Goal: Information Seeking & Learning: Learn about a topic

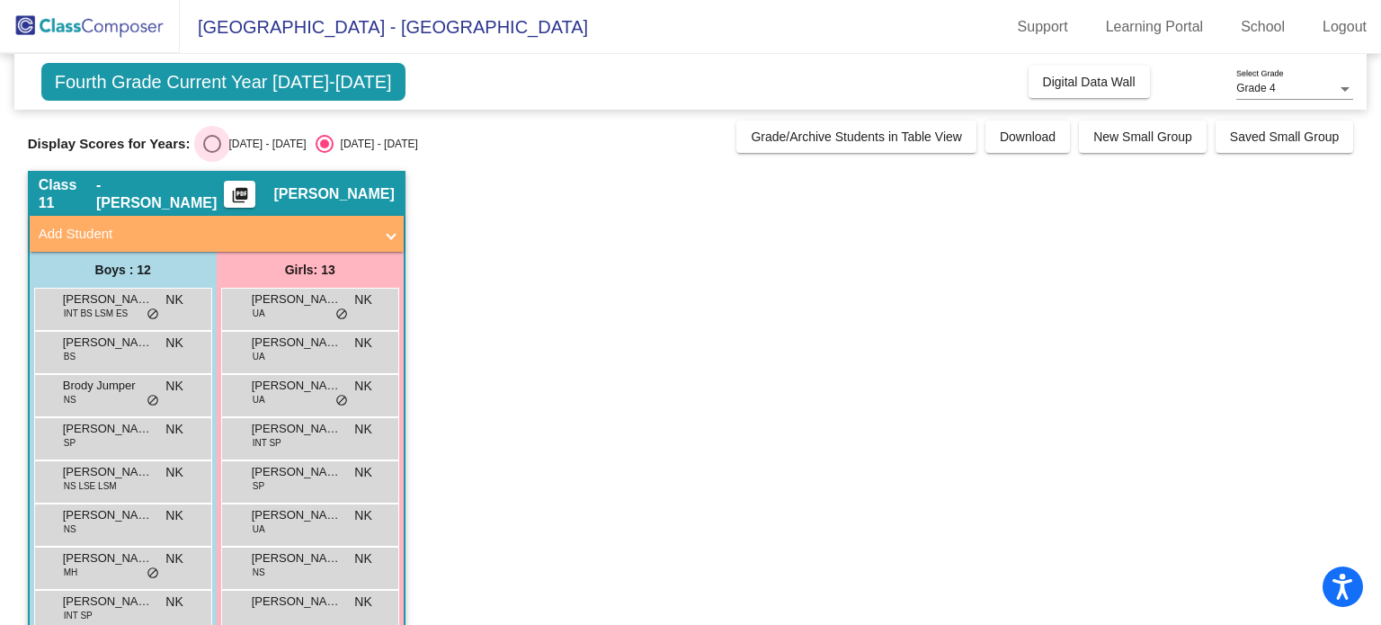
click at [213, 145] on div "Select an option" at bounding box center [212, 144] width 18 height 18
click at [212, 153] on input "[DATE] - [DATE]" at bounding box center [211, 153] width 1 height 1
radio input "true"
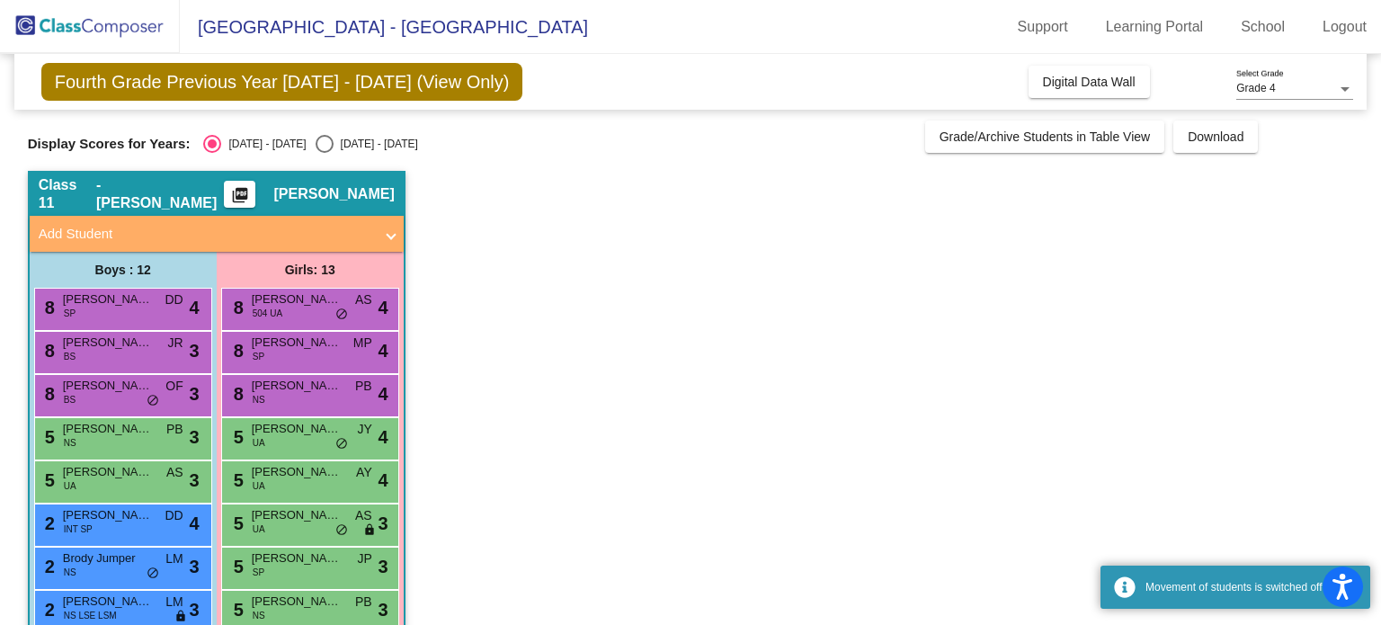
scroll to position [252, 0]
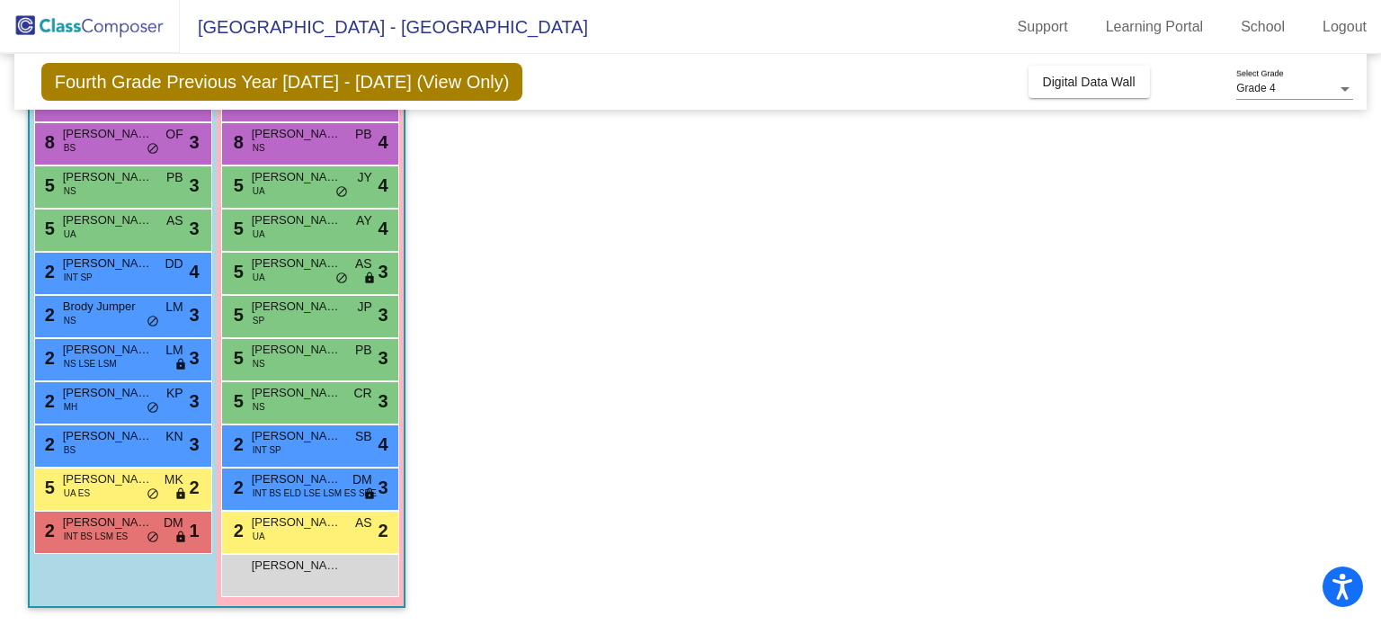
click at [184, 549] on div "2 [PERSON_NAME] INT BS LSM ES DM lock do_not_disturb_alt 1" at bounding box center [123, 532] width 178 height 43
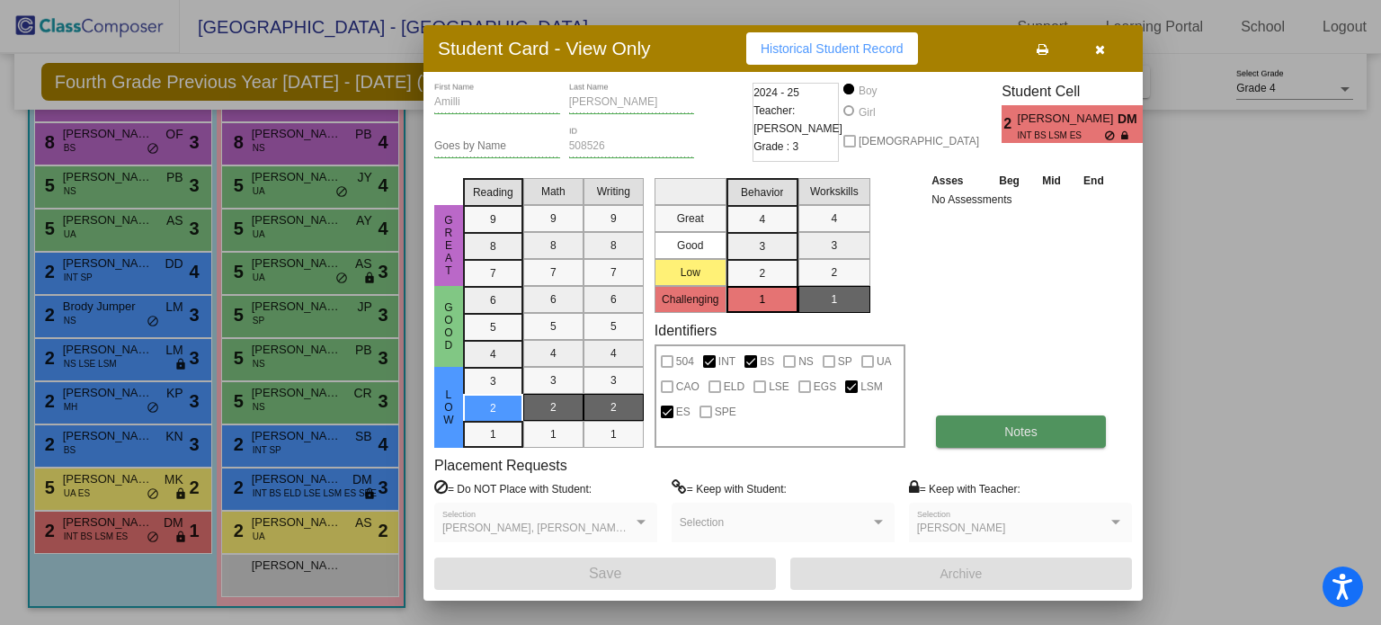
click at [1063, 428] on button "Notes" at bounding box center [1021, 431] width 170 height 32
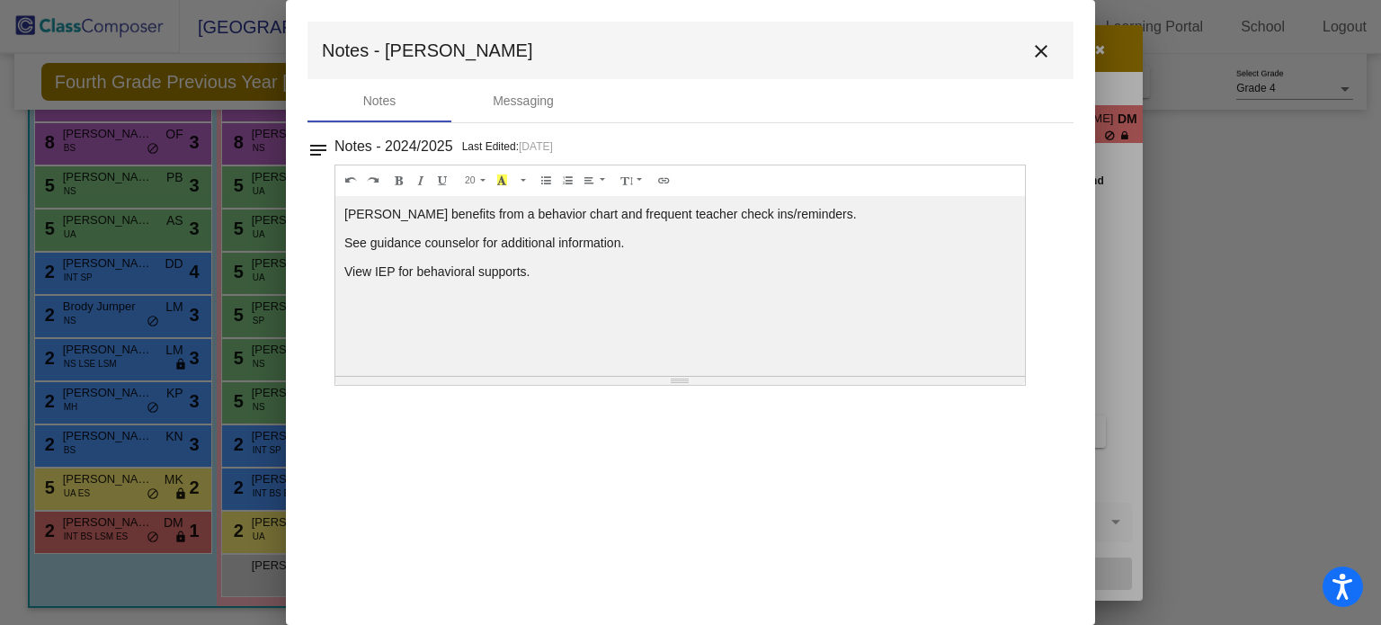
click at [1041, 57] on mat-icon "close" at bounding box center [1041, 51] width 22 height 22
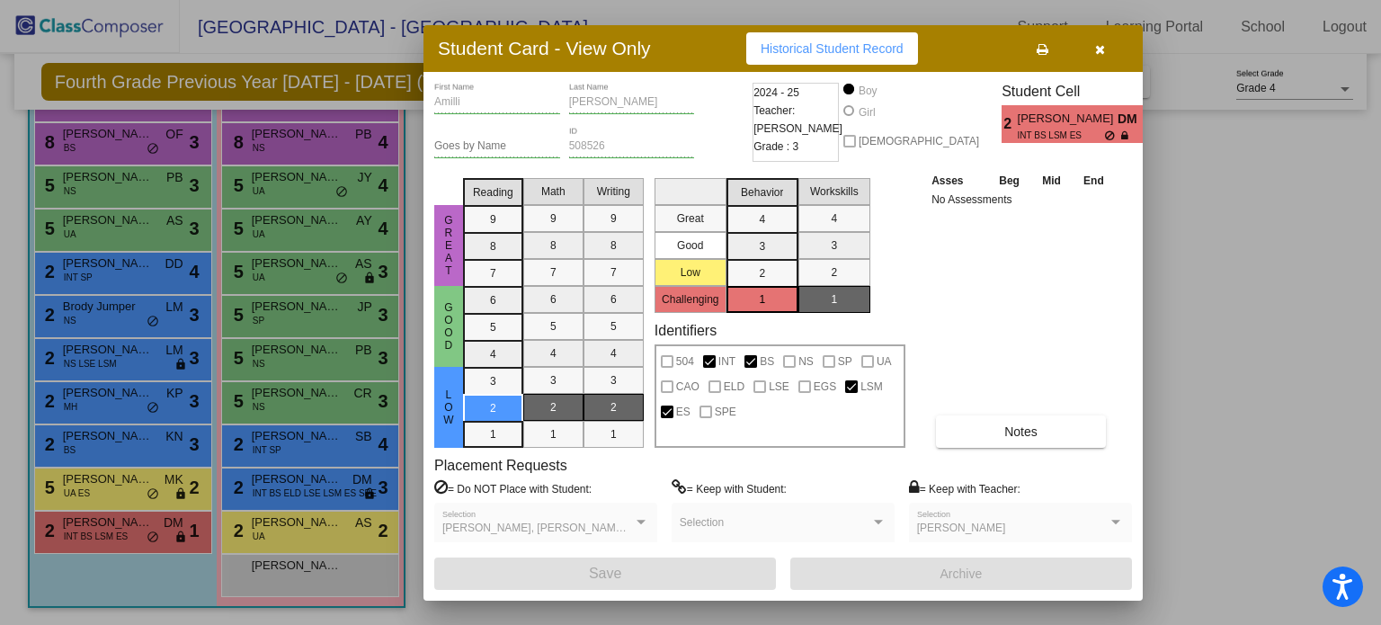
click at [1105, 42] on button "button" at bounding box center [1100, 48] width 58 height 32
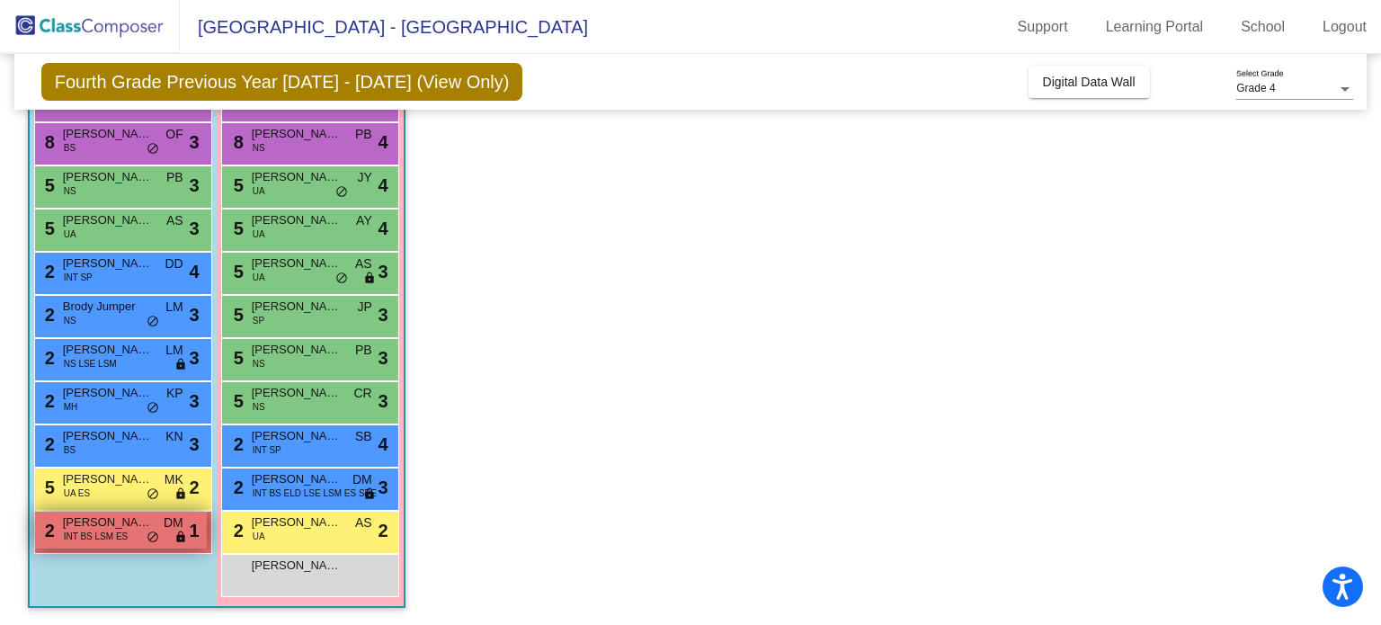
click at [86, 530] on span "INT BS LSM ES" at bounding box center [96, 535] width 65 height 13
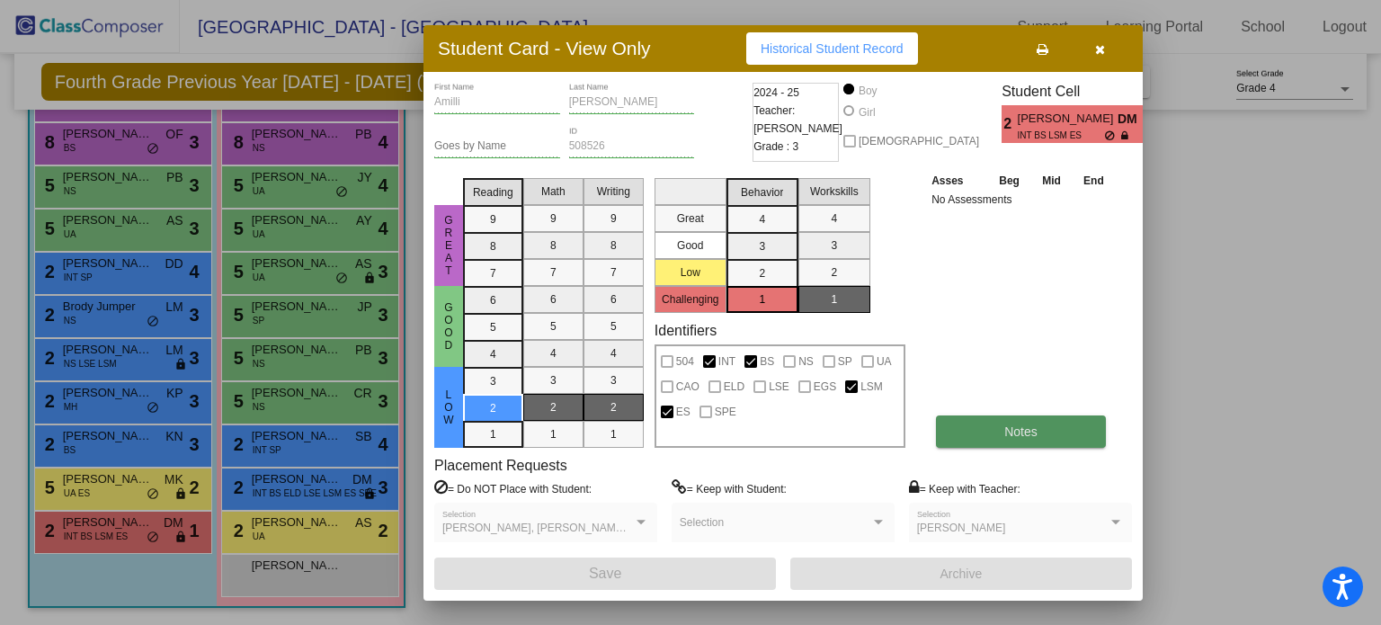
click at [1036, 432] on span "Notes" at bounding box center [1020, 431] width 33 height 14
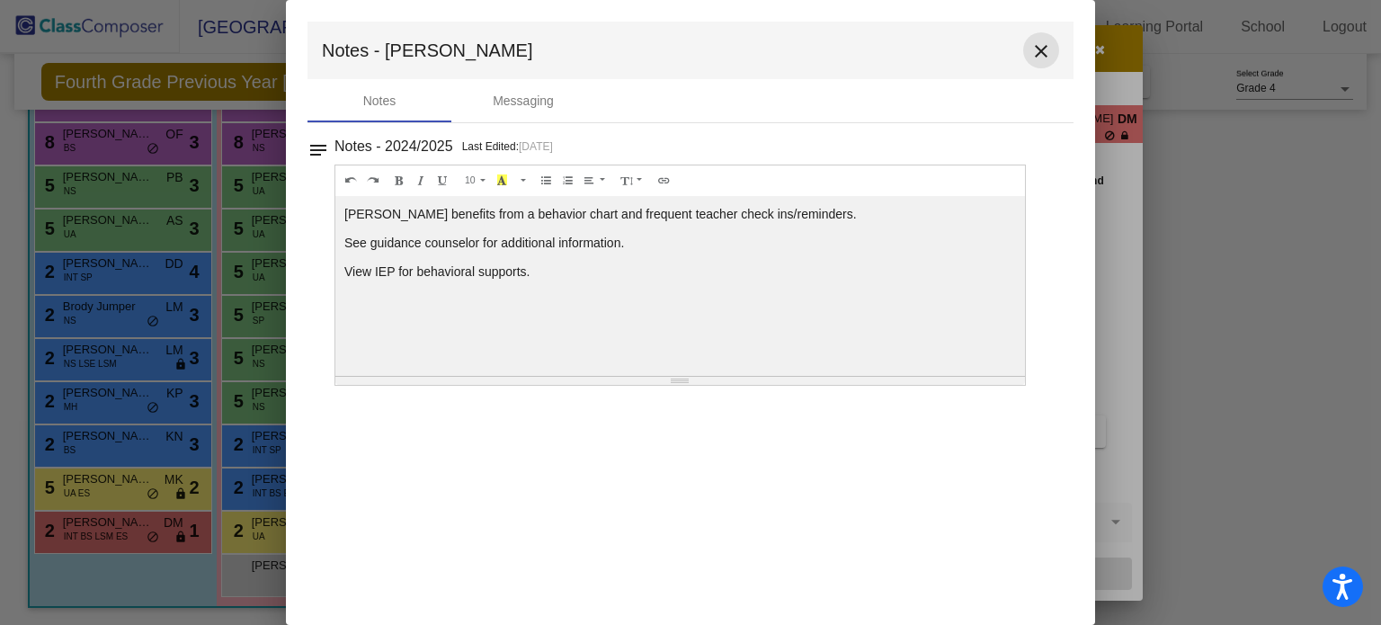
click at [1043, 45] on mat-icon "close" at bounding box center [1041, 51] width 22 height 22
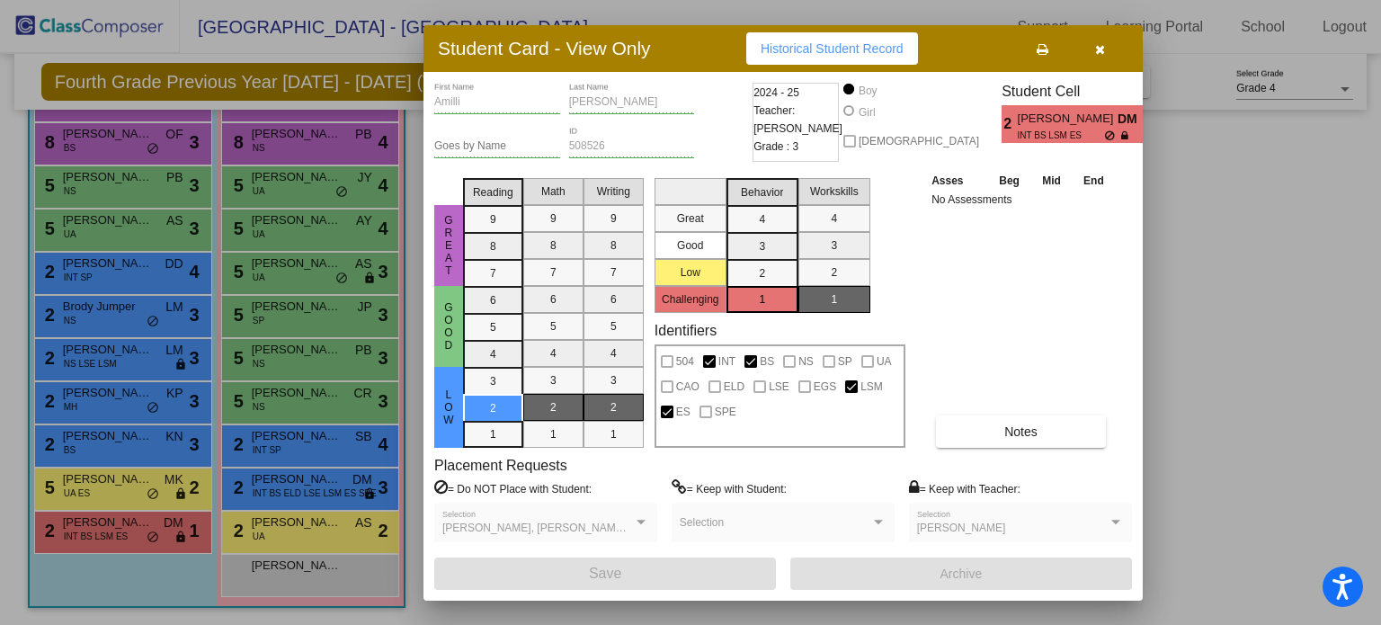
click at [119, 483] on div at bounding box center [690, 312] width 1381 height 625
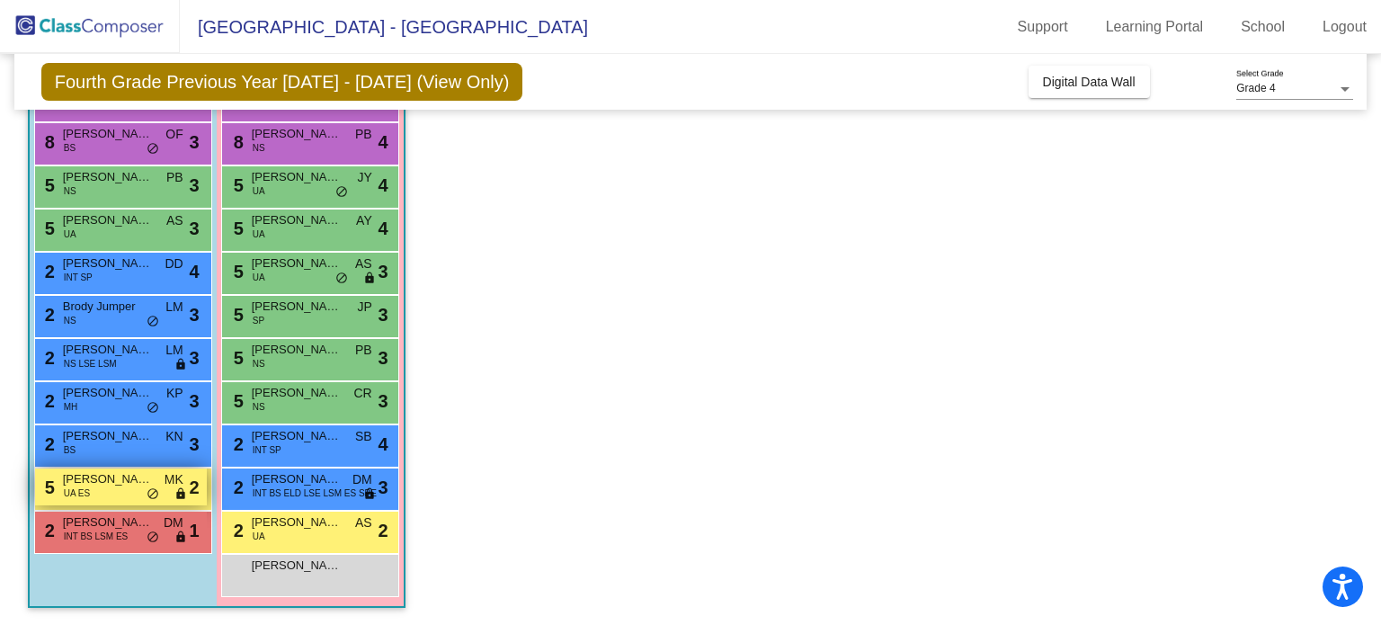
click at [90, 486] on span "[PERSON_NAME]" at bounding box center [108, 479] width 90 height 18
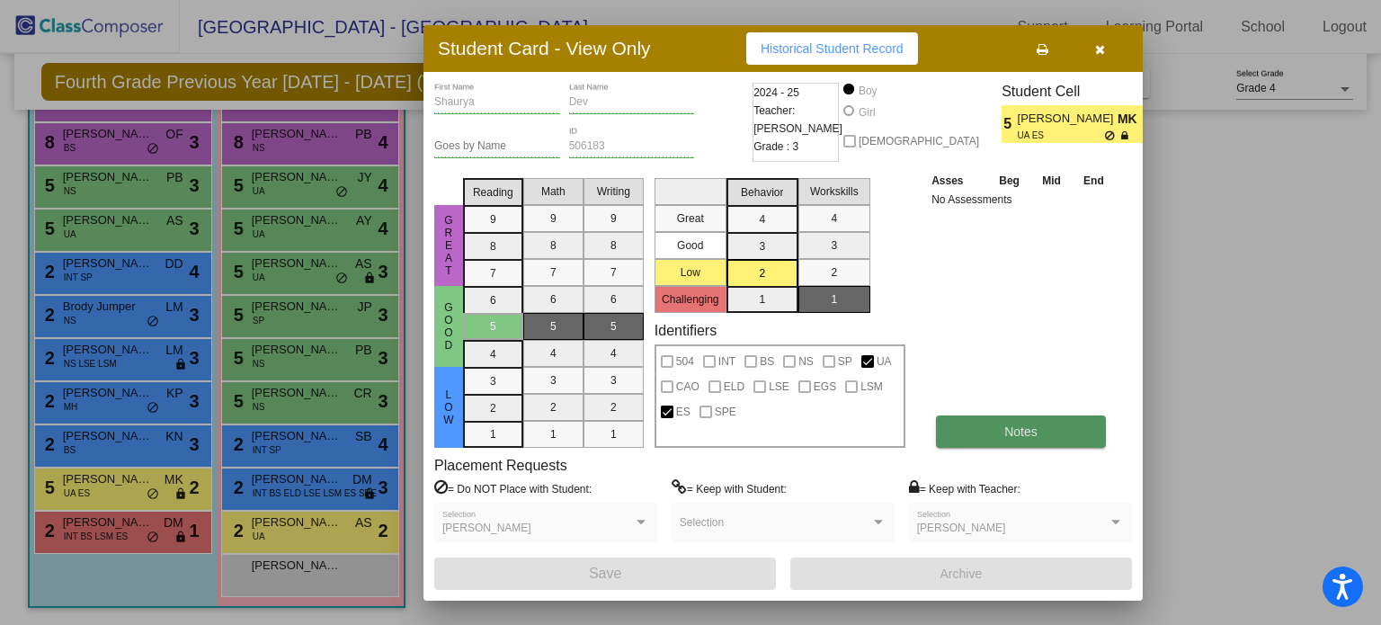
click at [1005, 424] on span "Notes" at bounding box center [1020, 431] width 33 height 14
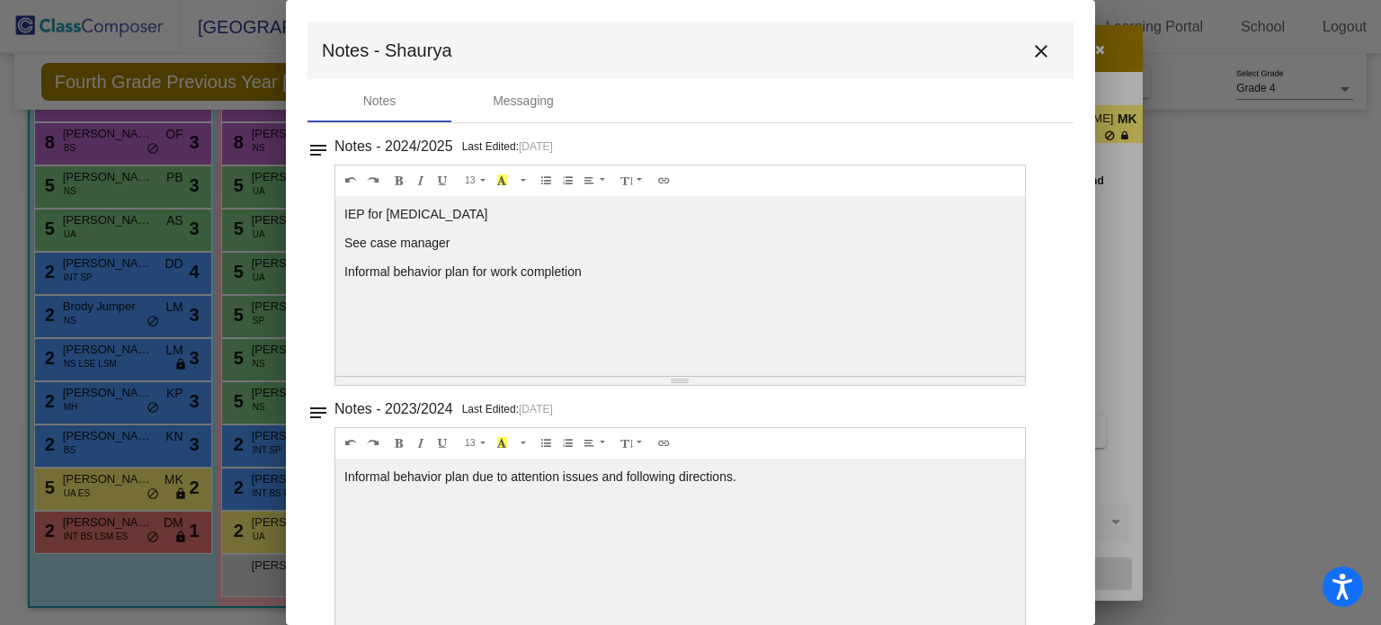
click at [1035, 55] on mat-icon "close" at bounding box center [1041, 51] width 22 height 22
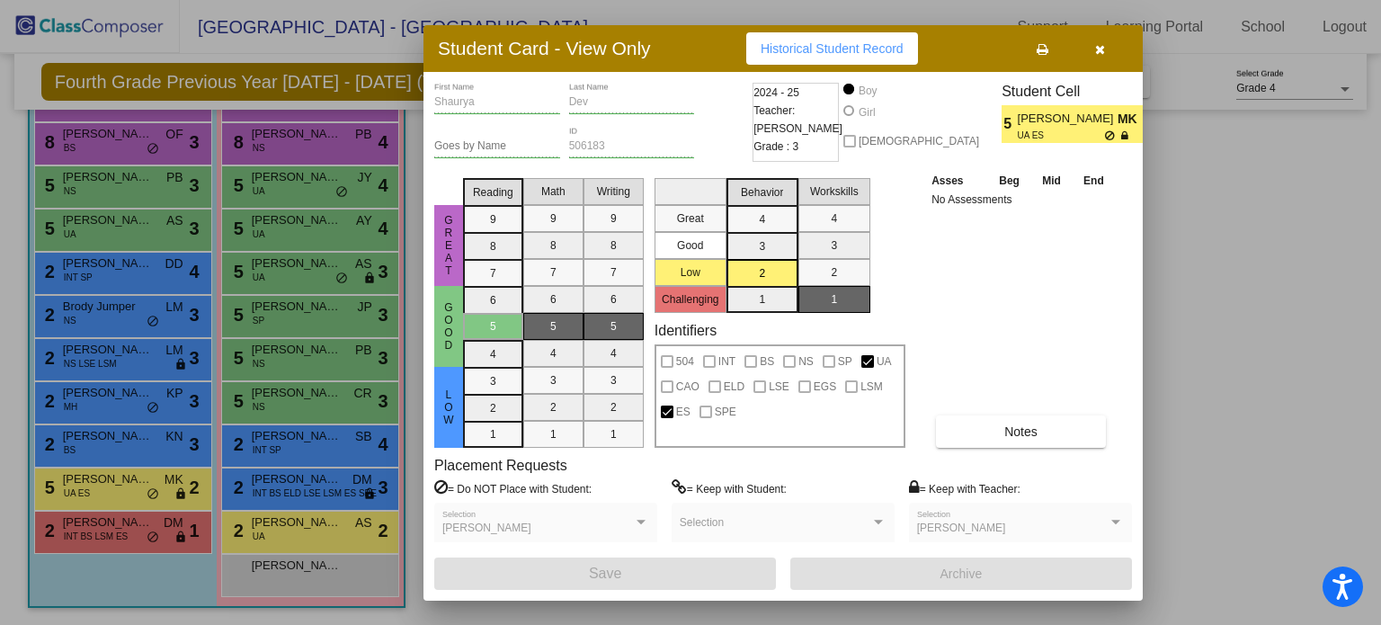
click at [1097, 49] on icon "button" at bounding box center [1100, 49] width 10 height 13
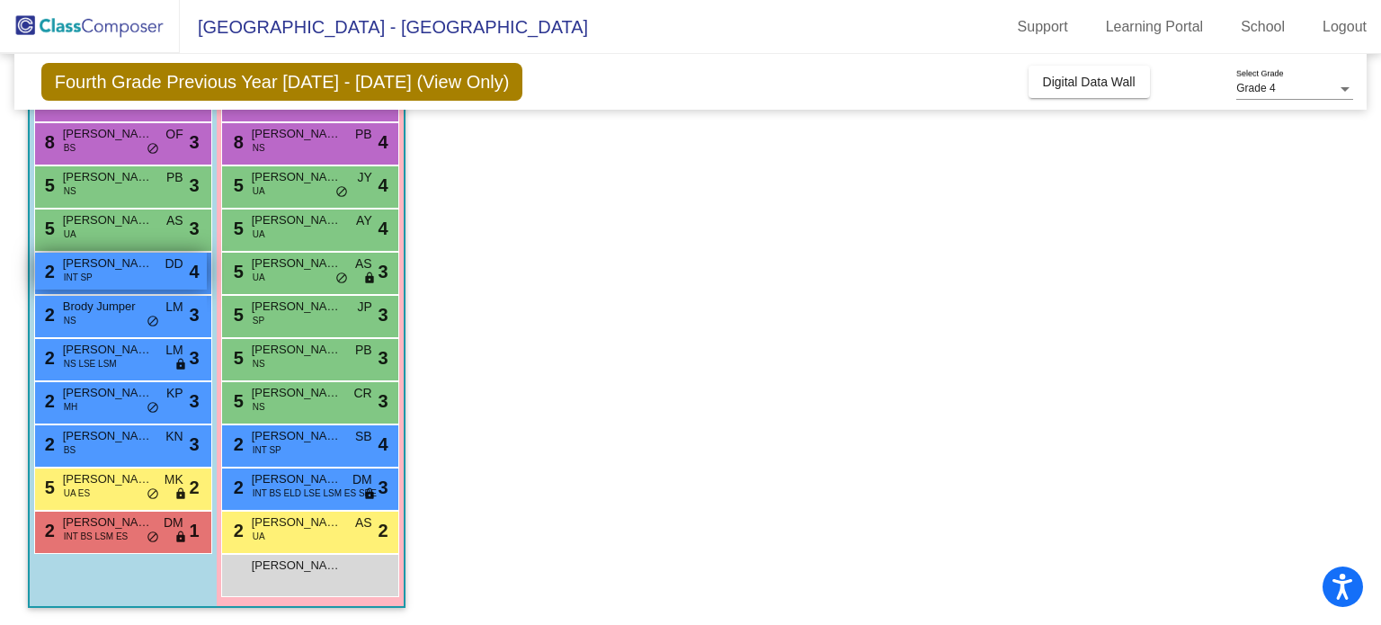
click at [102, 265] on span "[PERSON_NAME]" at bounding box center [108, 263] width 90 height 18
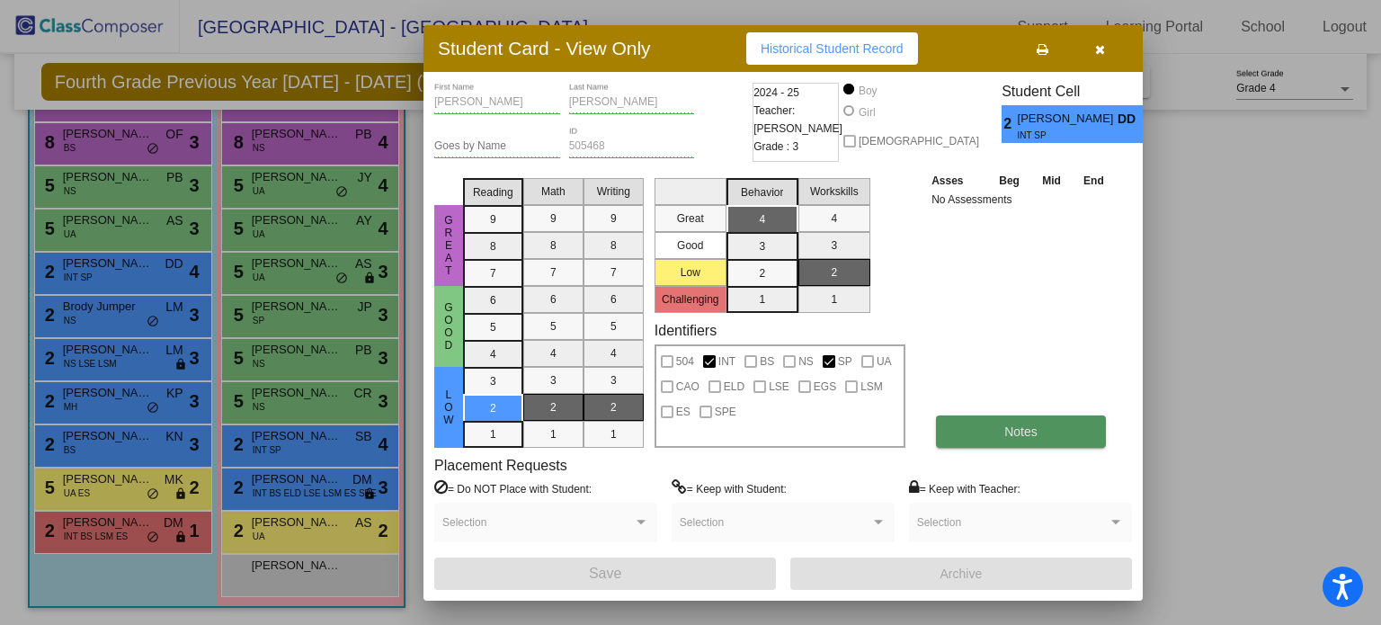
click at [1036, 439] on button "Notes" at bounding box center [1021, 431] width 170 height 32
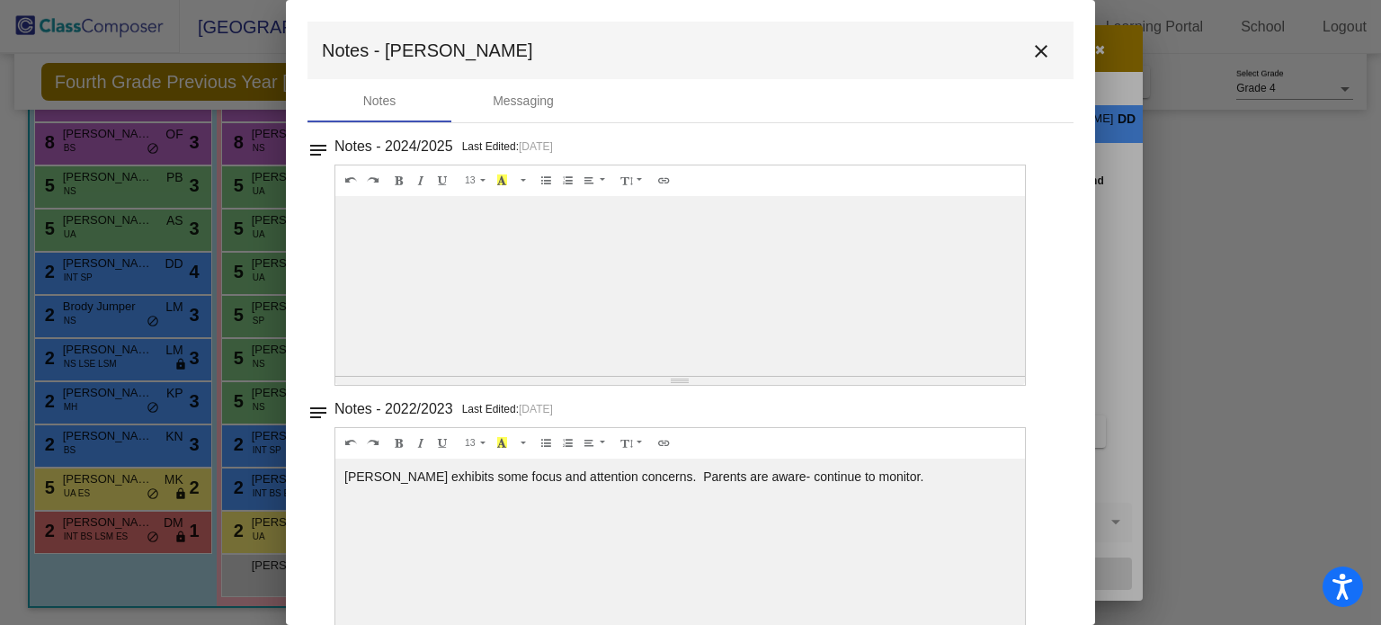
click at [1033, 53] on mat-icon "close" at bounding box center [1041, 51] width 22 height 22
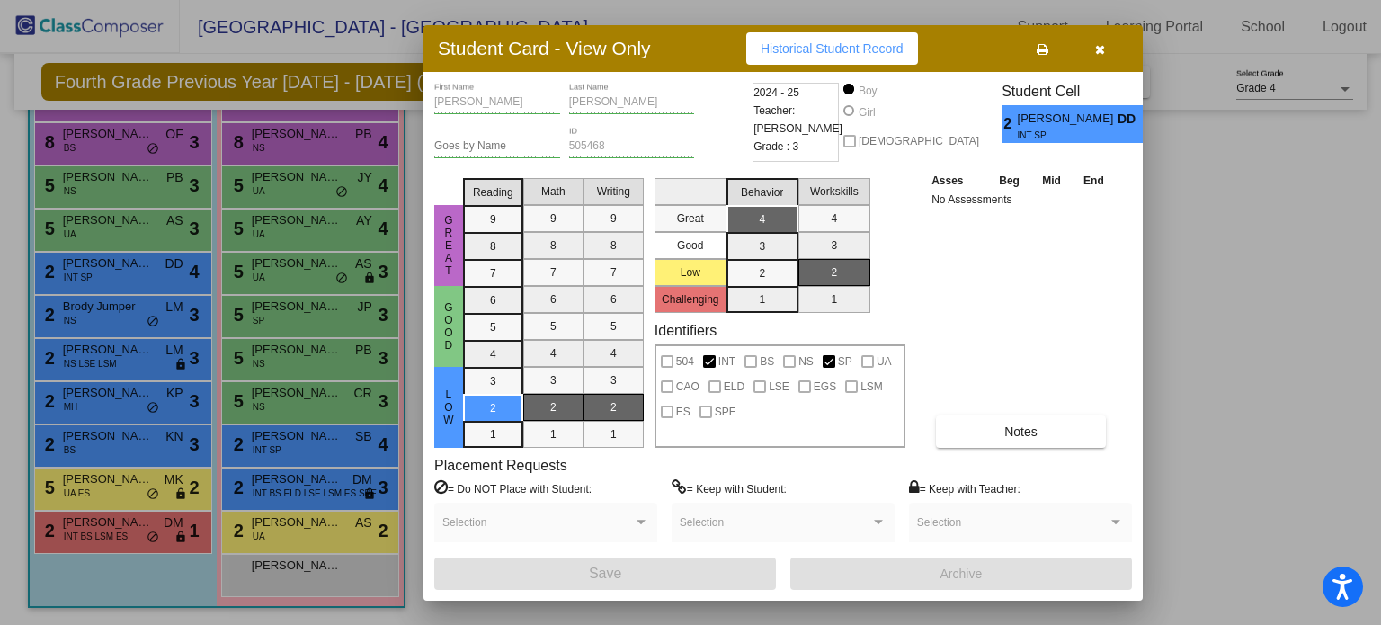
drag, startPoint x: 1100, startPoint y: 46, endPoint x: 1082, endPoint y: 56, distance: 20.5
click at [1100, 47] on icon "button" at bounding box center [1100, 49] width 10 height 13
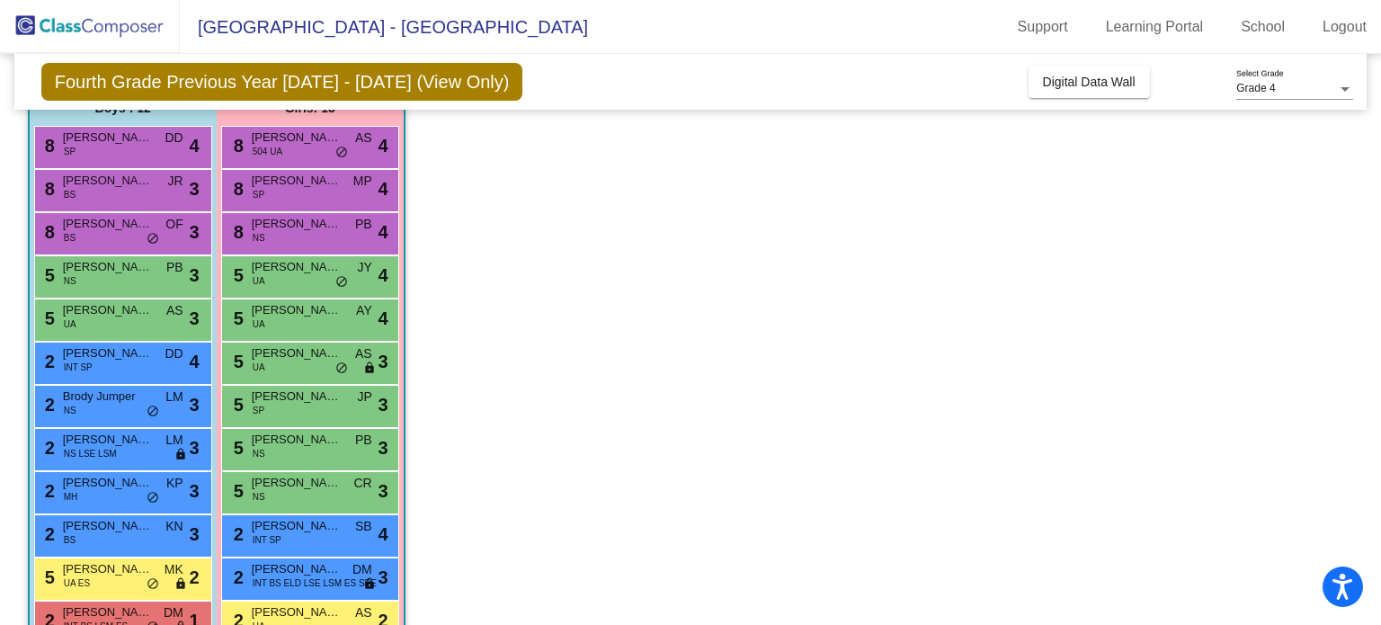
scroll to position [72, 0]
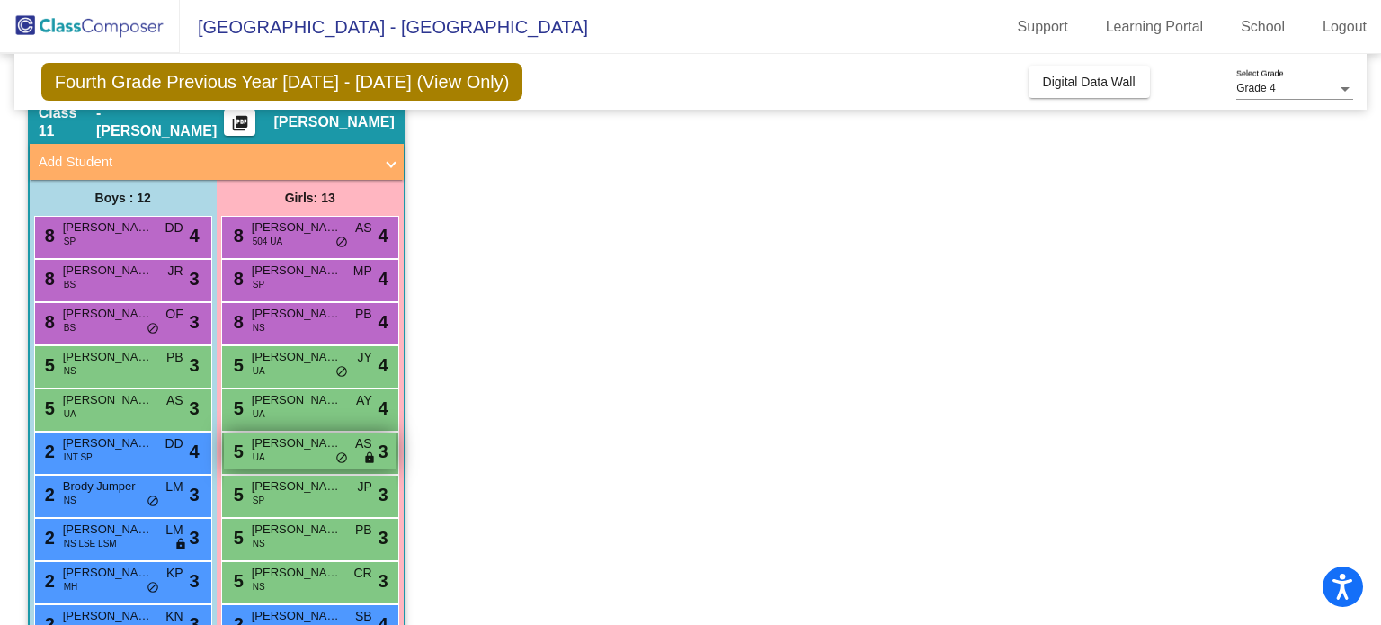
click at [311, 449] on span "[PERSON_NAME]" at bounding box center [297, 443] width 90 height 18
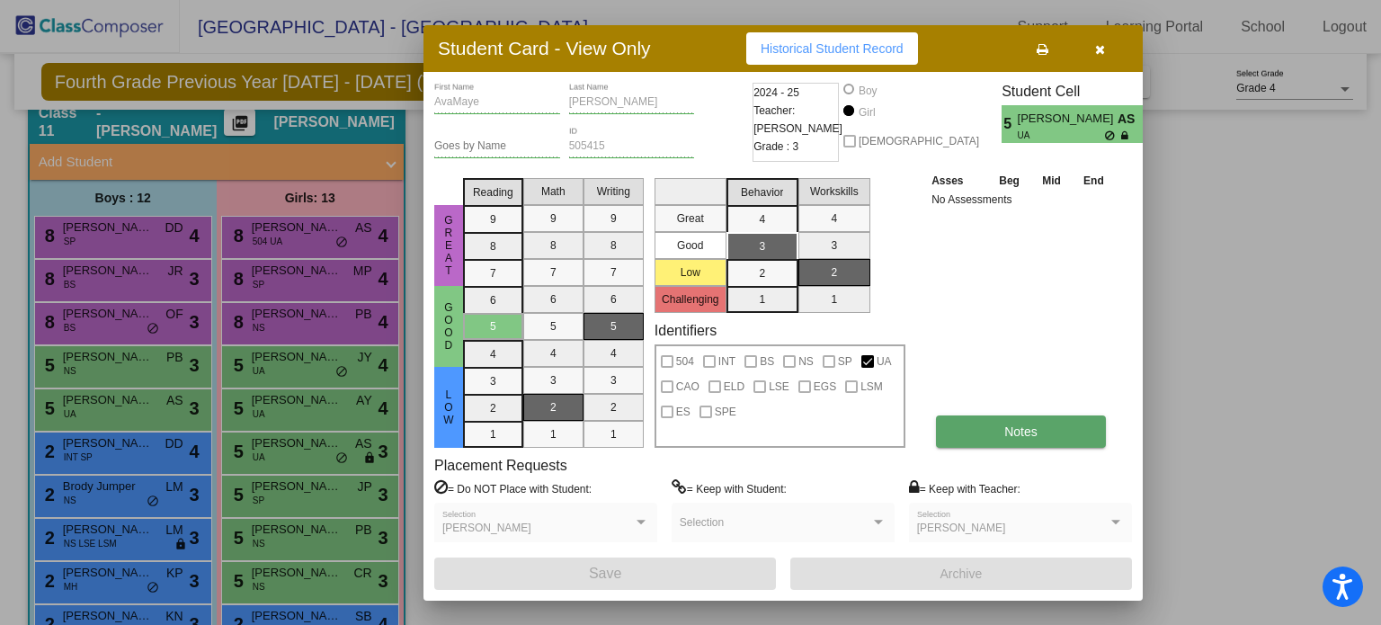
click at [1007, 419] on button "Notes" at bounding box center [1021, 431] width 170 height 32
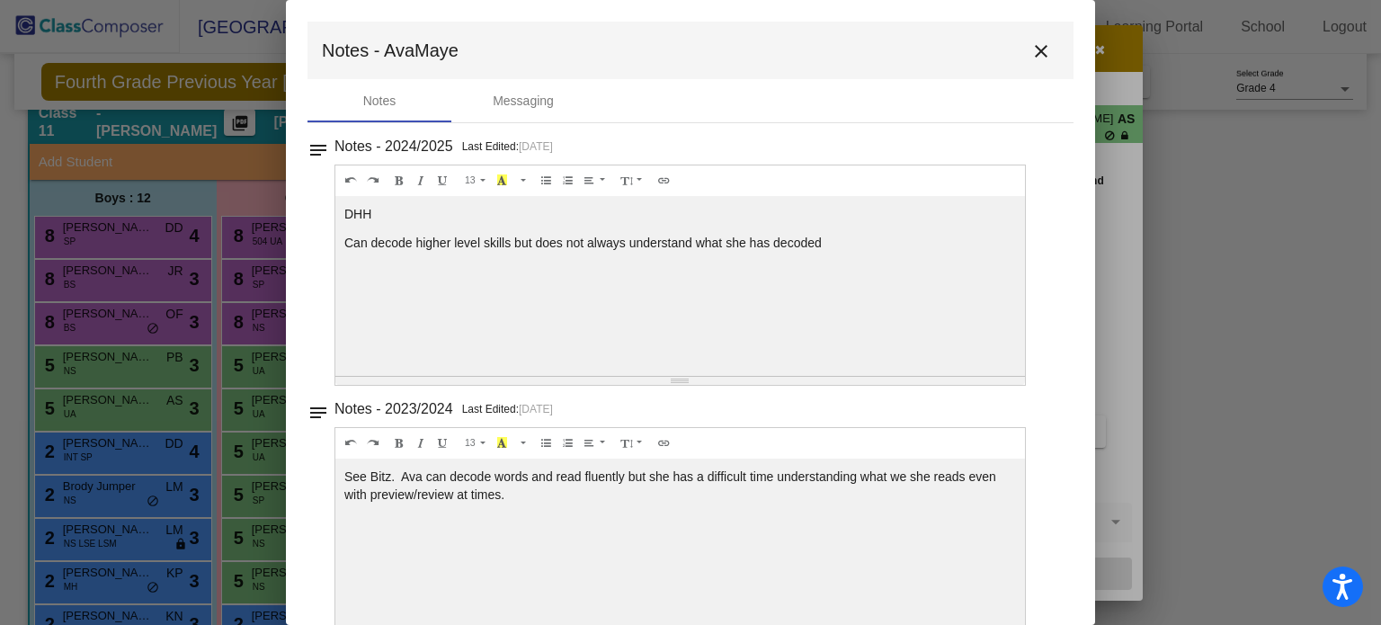
click at [1039, 42] on mat-icon "close" at bounding box center [1041, 51] width 22 height 22
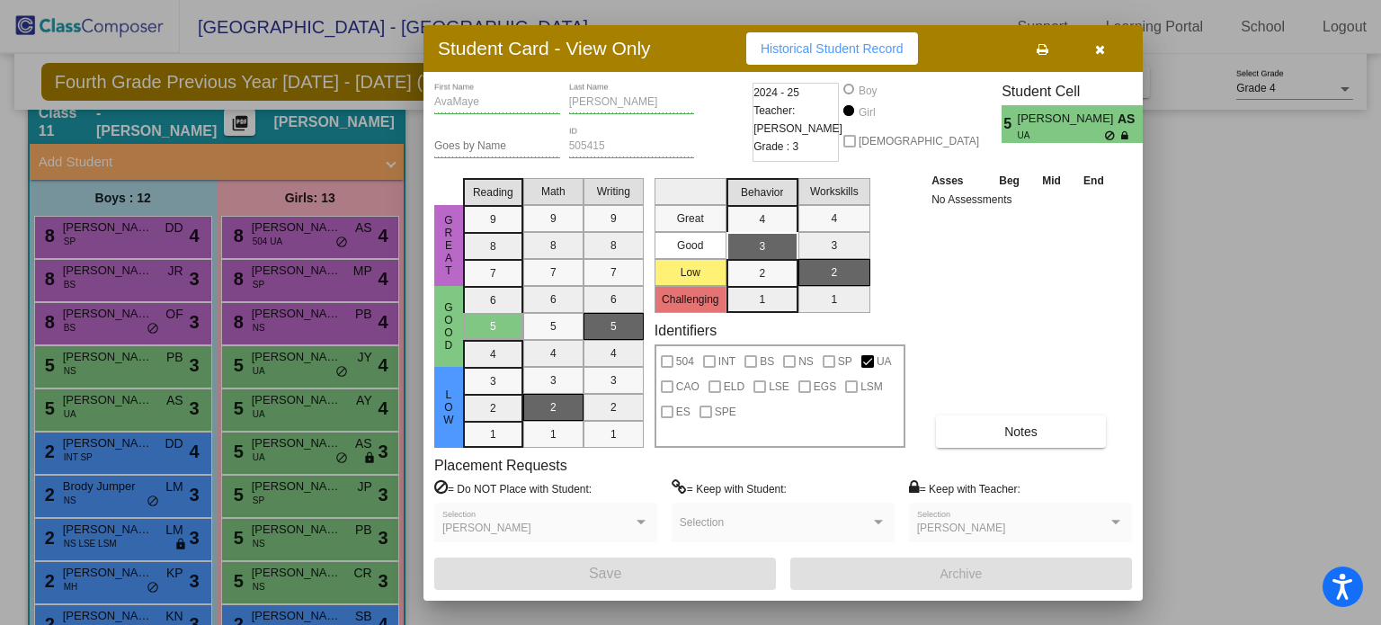
click at [1026, 321] on div "Asses Beg Mid End No Assessments Notes" at bounding box center [1021, 309] width 189 height 277
click at [327, 451] on div at bounding box center [690, 312] width 1381 height 625
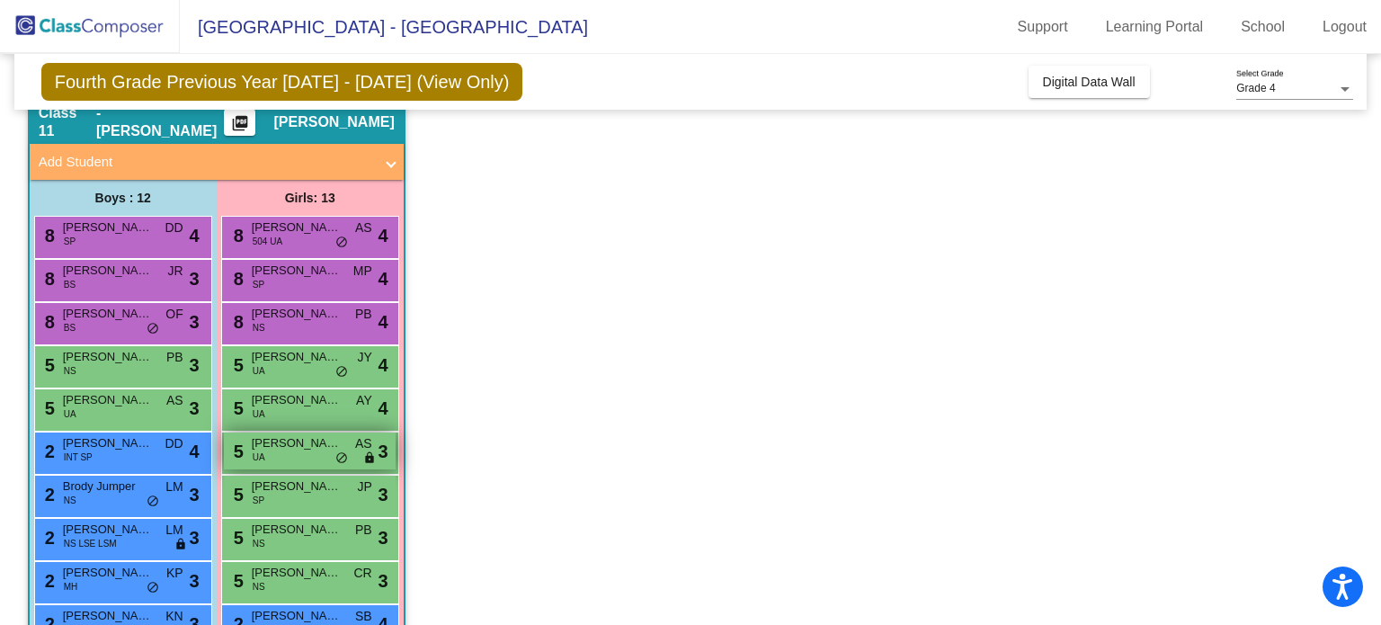
click at [309, 457] on div "5 [PERSON_NAME] UA AS lock do_not_disturb_alt 3" at bounding box center [310, 450] width 172 height 37
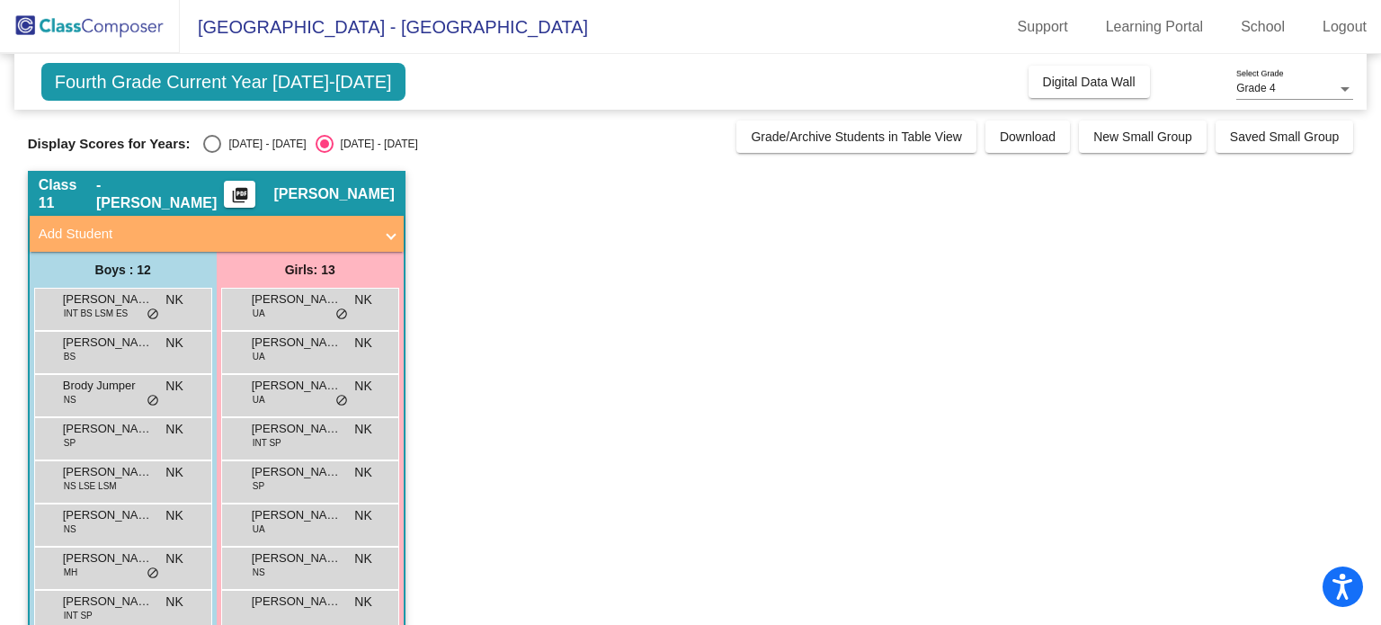
click at [215, 142] on div "Select an option" at bounding box center [212, 144] width 18 height 18
click at [212, 153] on input "[DATE] - [DATE]" at bounding box center [211, 153] width 1 height 1
radio input "true"
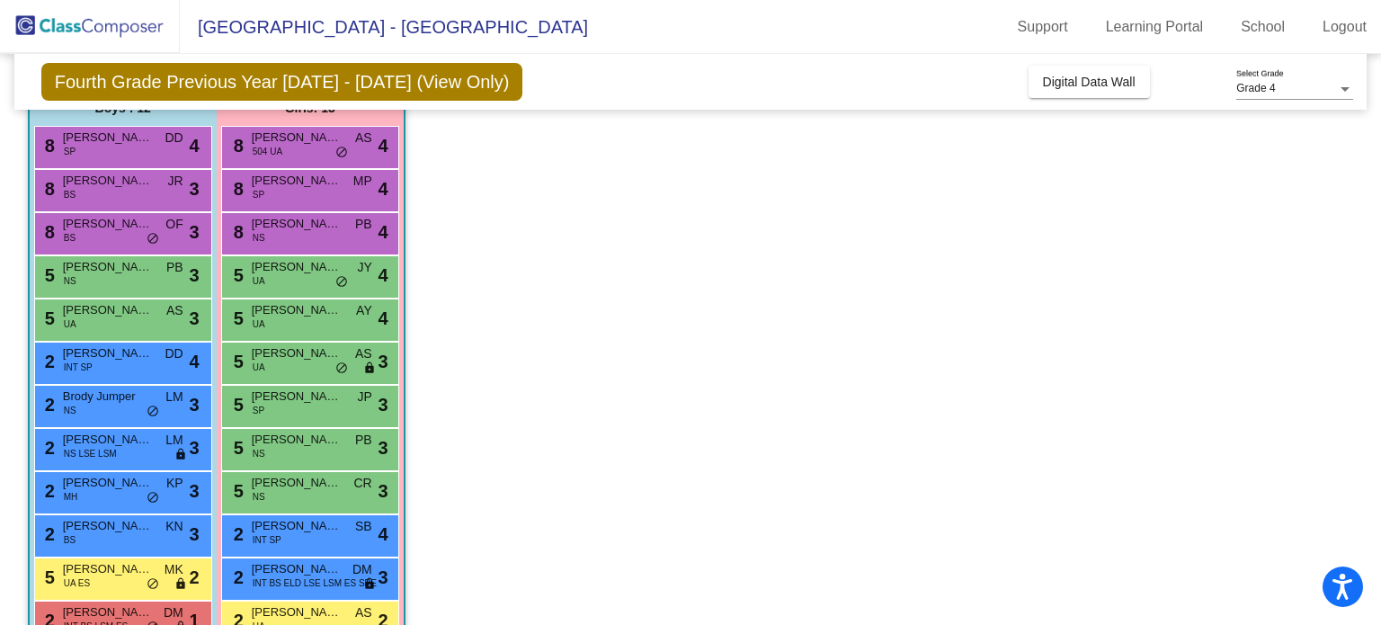
scroll to position [252, 0]
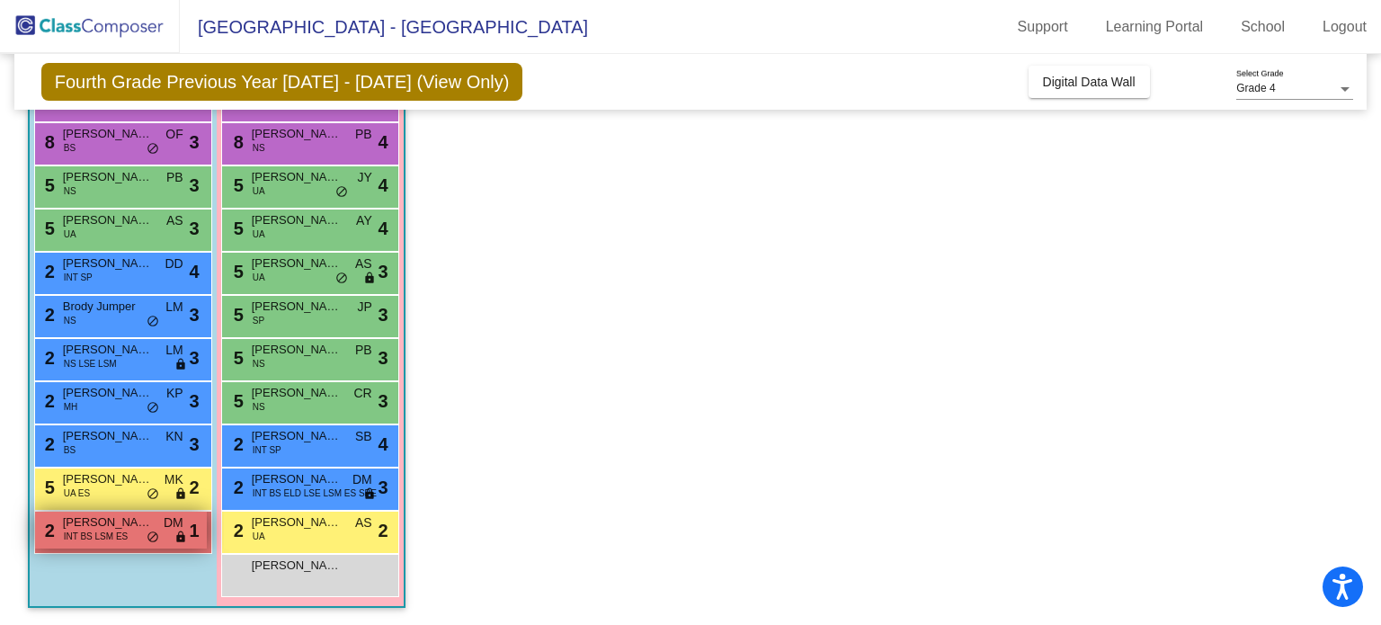
click at [120, 531] on span "INT BS LSM ES" at bounding box center [96, 535] width 65 height 13
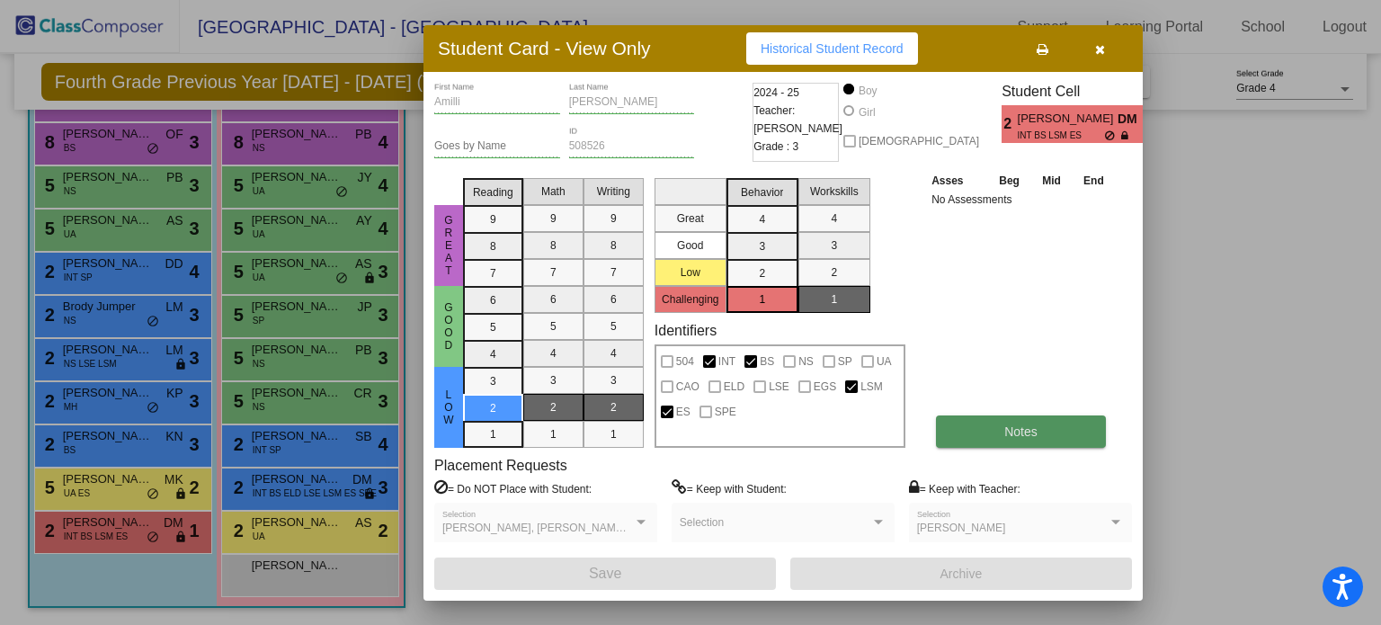
click at [1071, 435] on button "Notes" at bounding box center [1021, 431] width 170 height 32
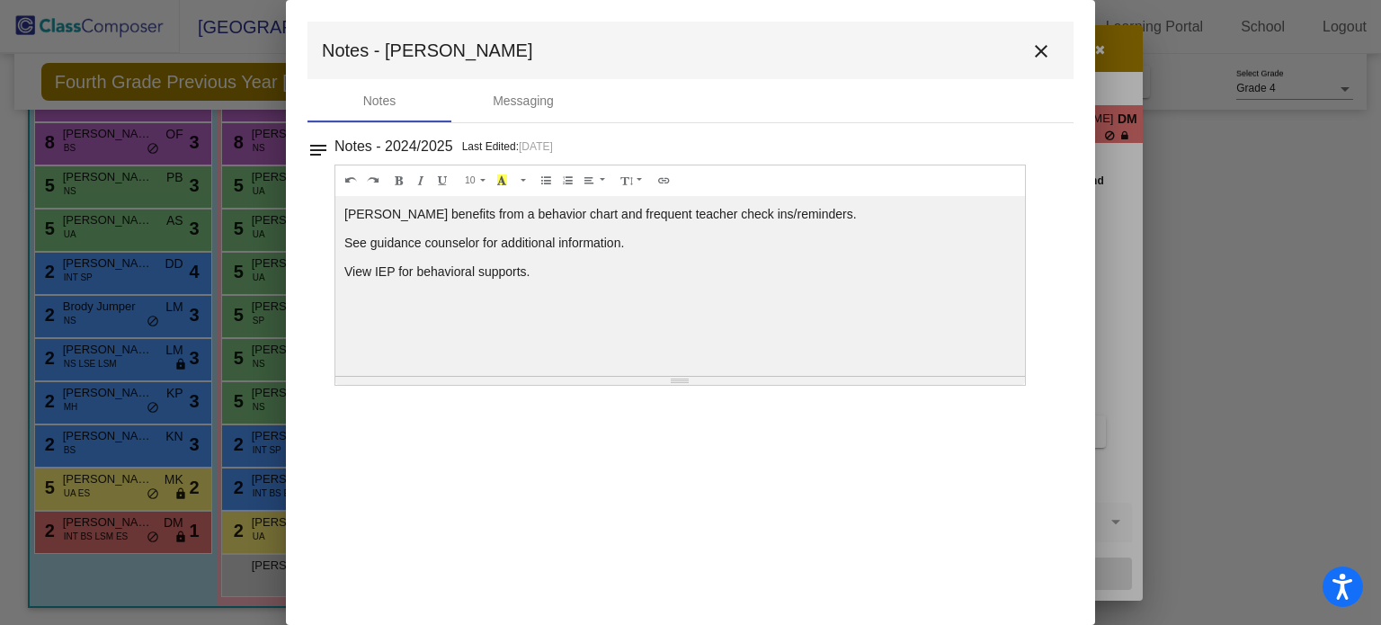
click at [1039, 46] on mat-icon "close" at bounding box center [1041, 51] width 22 height 22
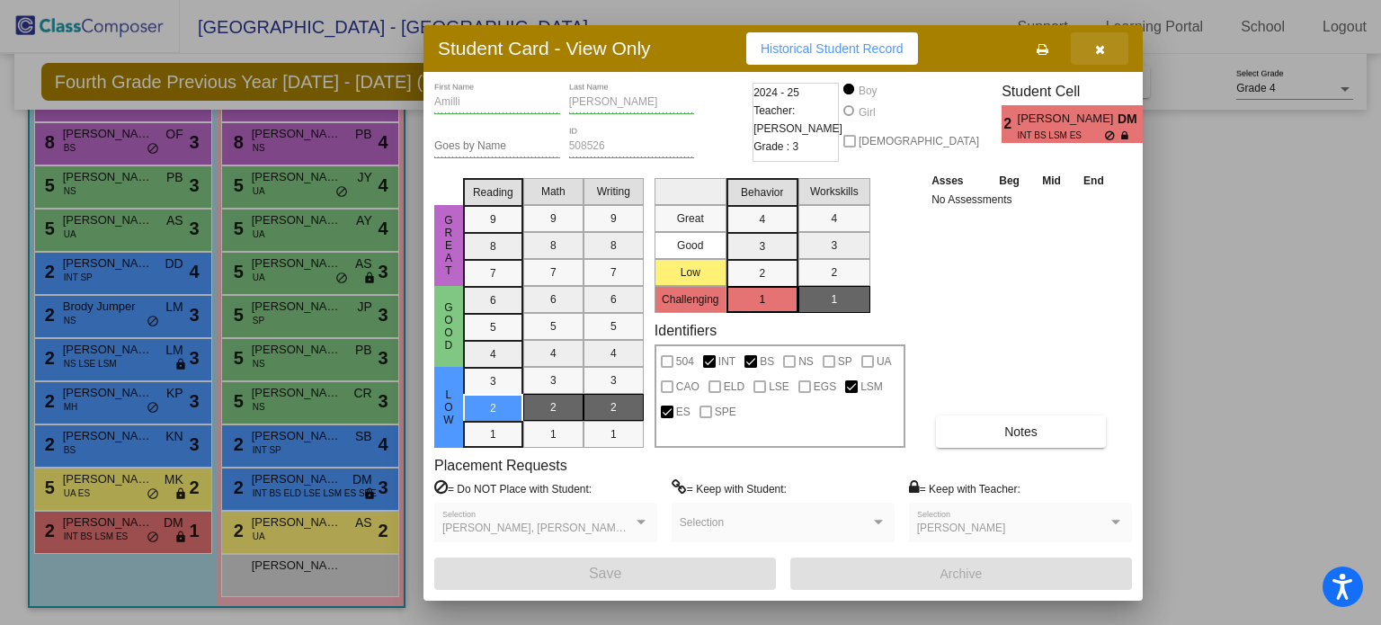
click at [1101, 49] on icon "button" at bounding box center [1100, 49] width 10 height 13
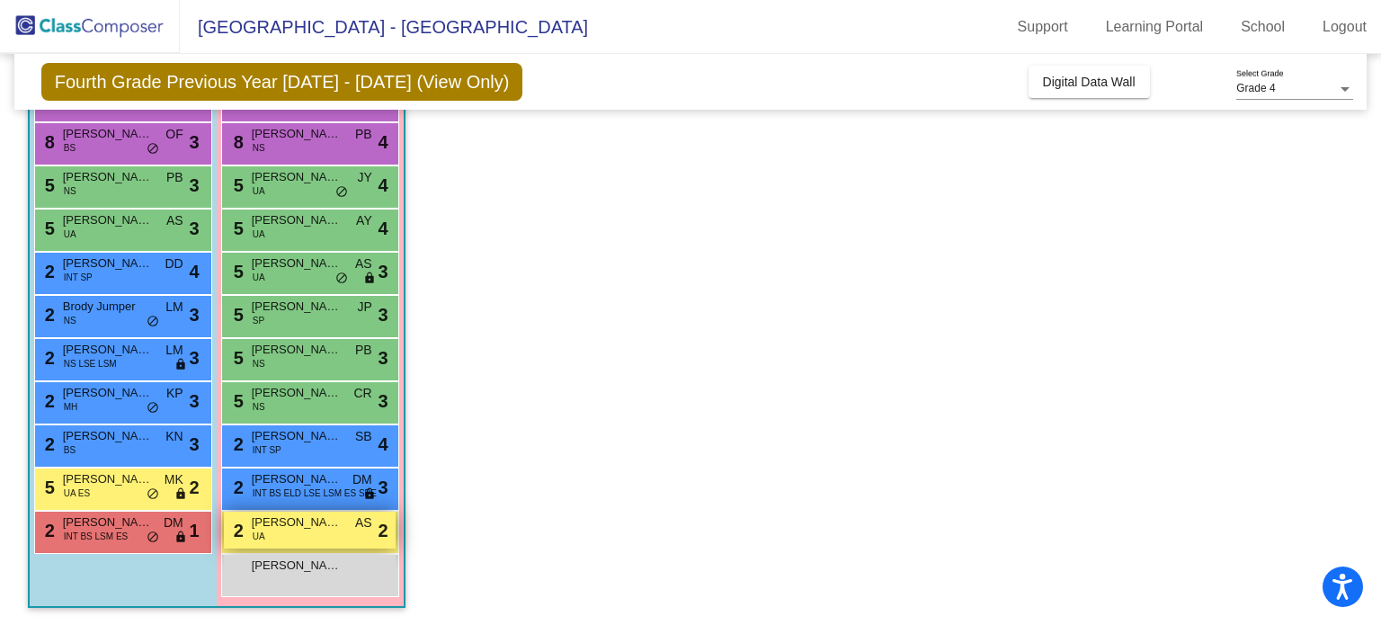
click at [295, 538] on div "2 Analee Cruz UA AS lock do_not_disturb_alt 2" at bounding box center [310, 529] width 172 height 37
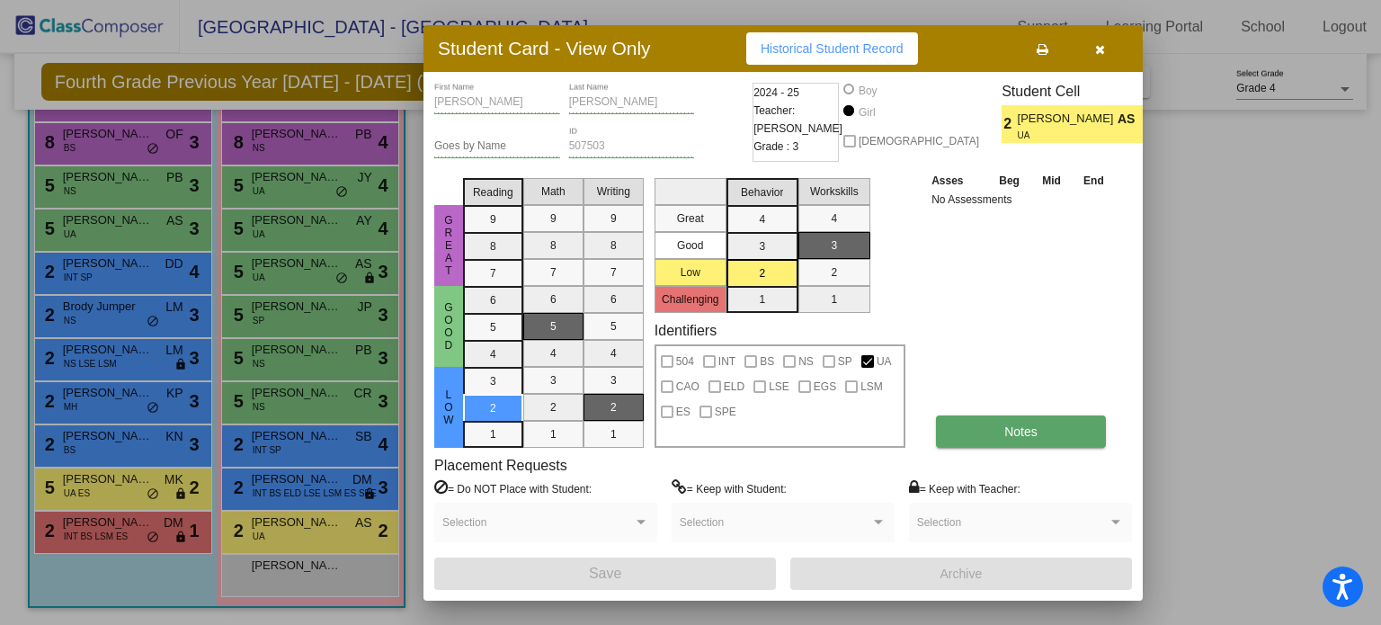
click at [1002, 419] on button "Notes" at bounding box center [1021, 431] width 170 height 32
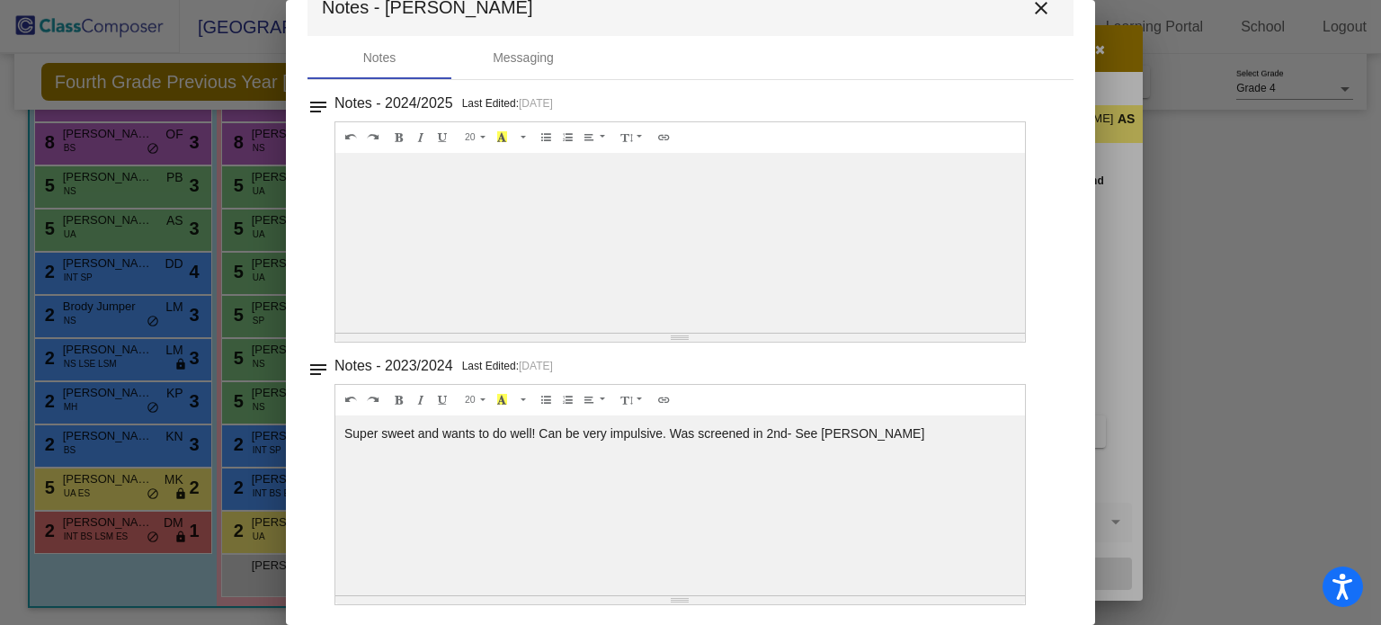
scroll to position [0, 0]
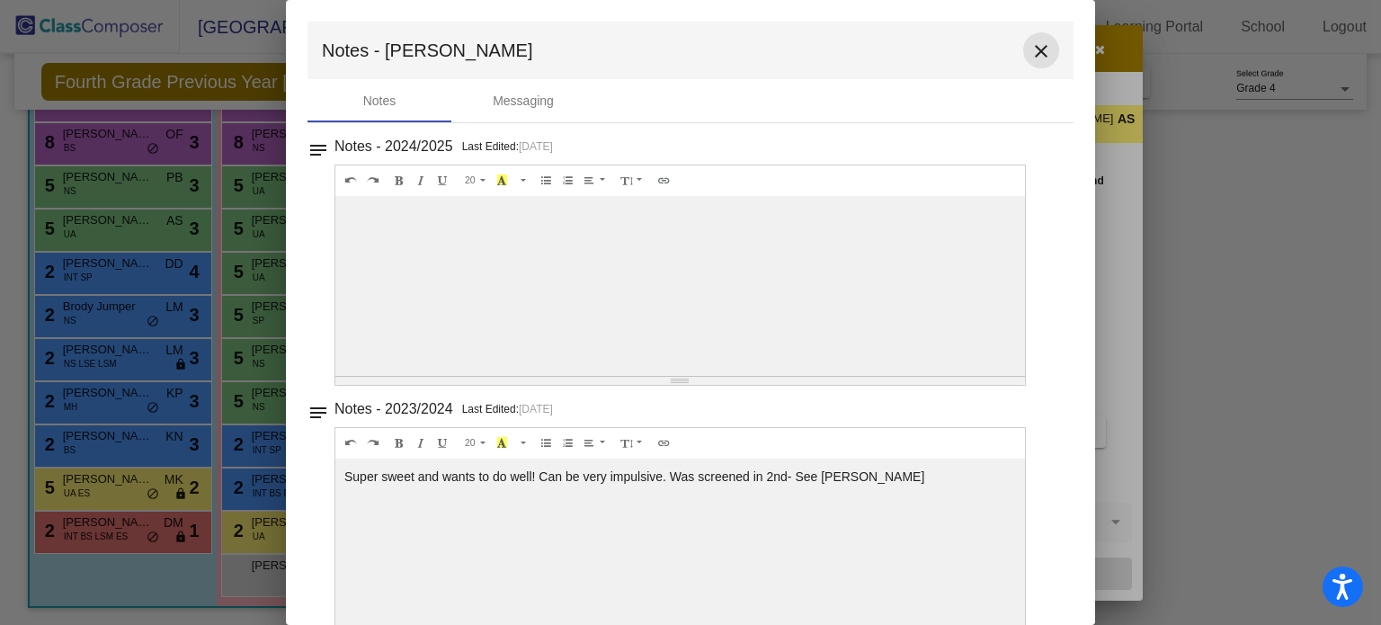
click at [1040, 57] on mat-icon "close" at bounding box center [1041, 51] width 22 height 22
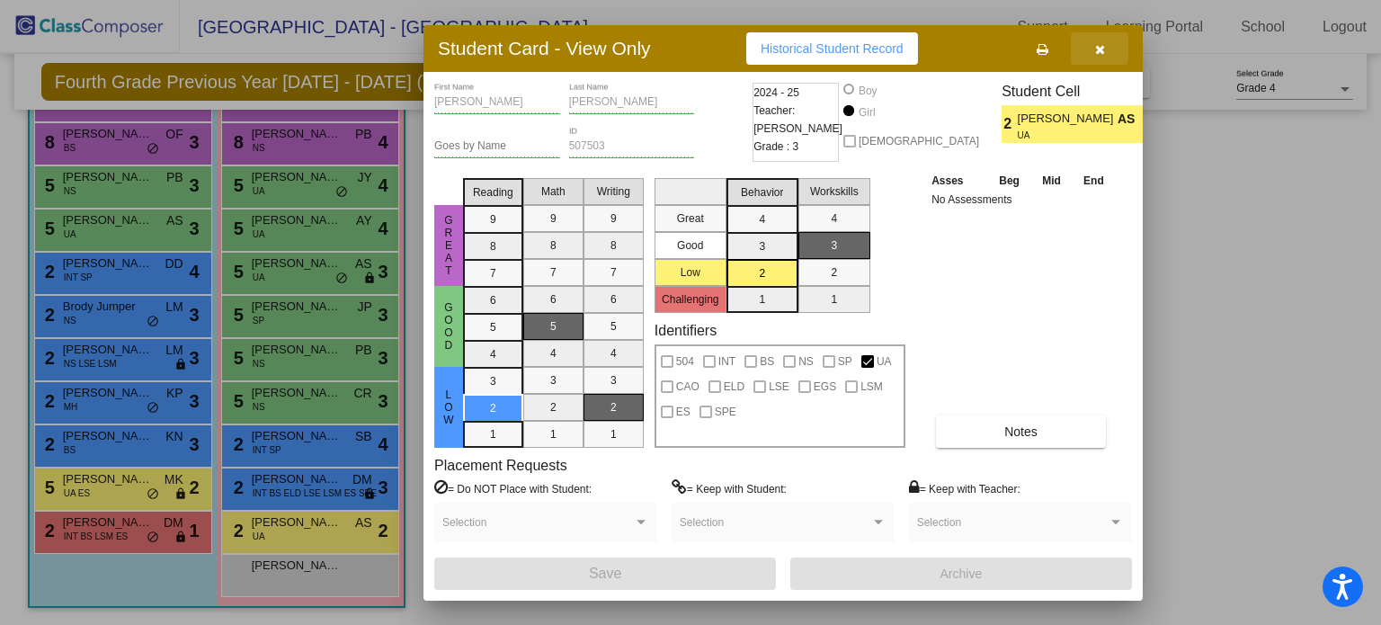
click at [1095, 49] on icon "button" at bounding box center [1100, 49] width 10 height 13
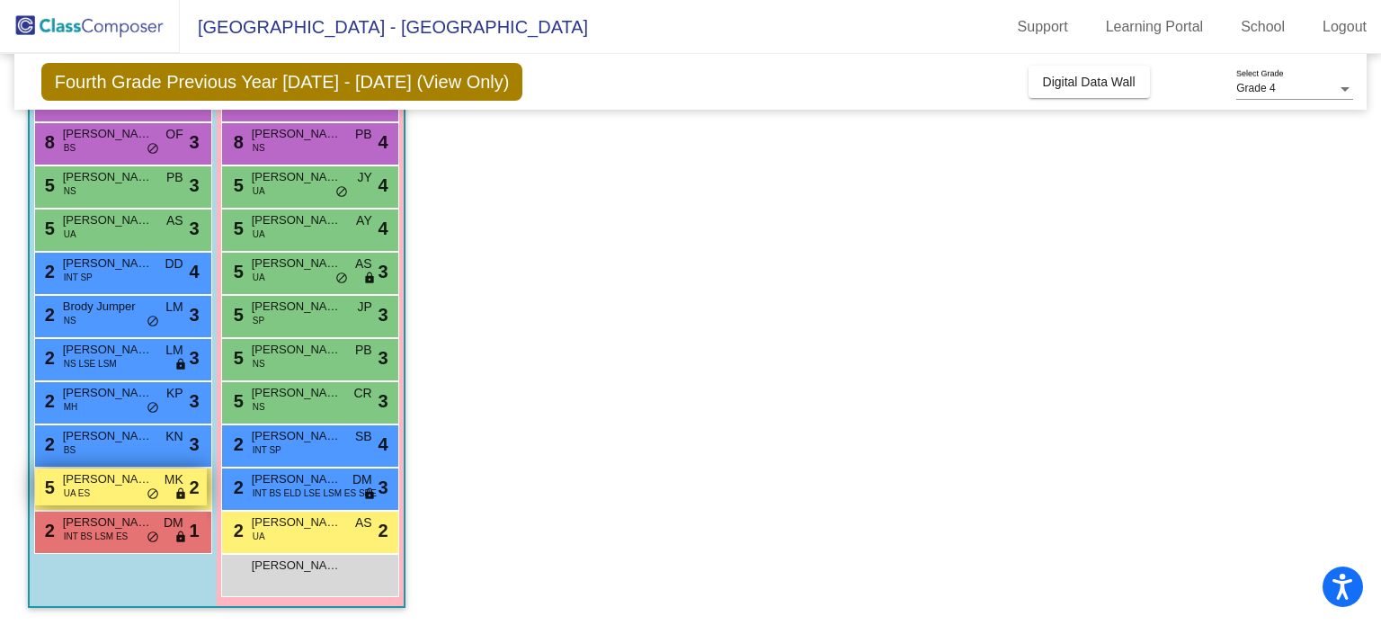
click at [126, 483] on span "[PERSON_NAME]" at bounding box center [108, 479] width 90 height 18
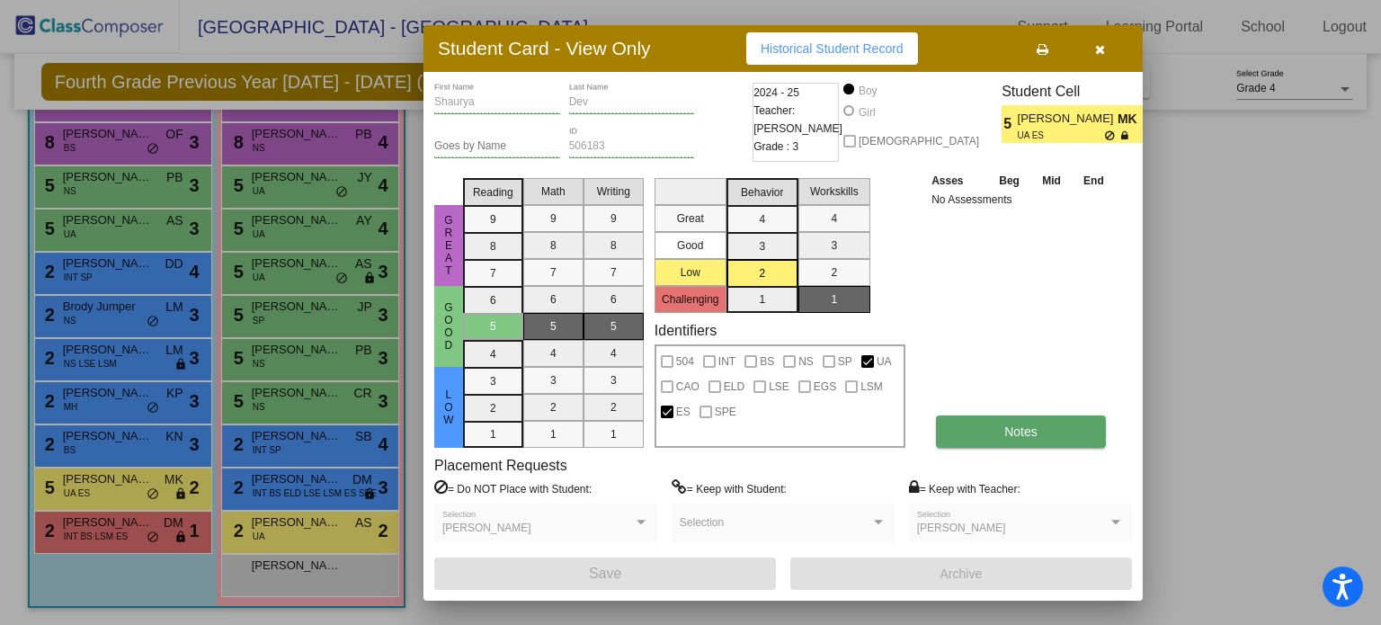
click at [1023, 424] on span "Notes" at bounding box center [1020, 431] width 33 height 14
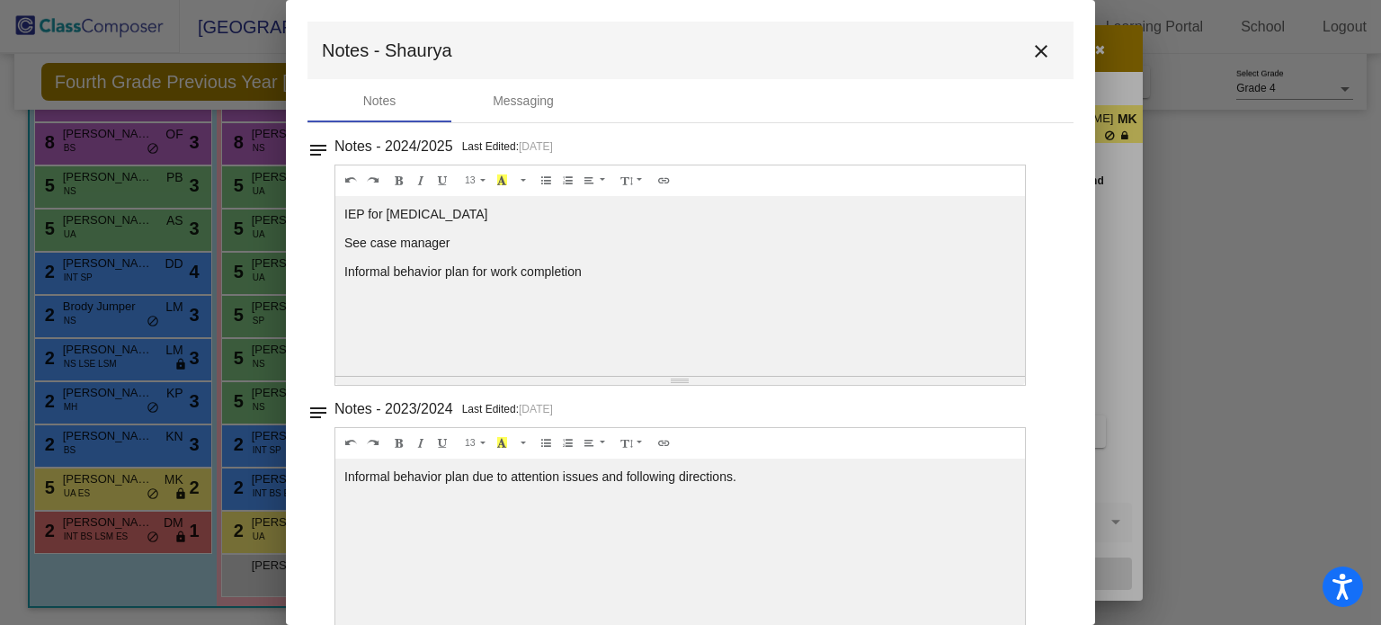
click at [1035, 49] on mat-icon "close" at bounding box center [1041, 51] width 22 height 22
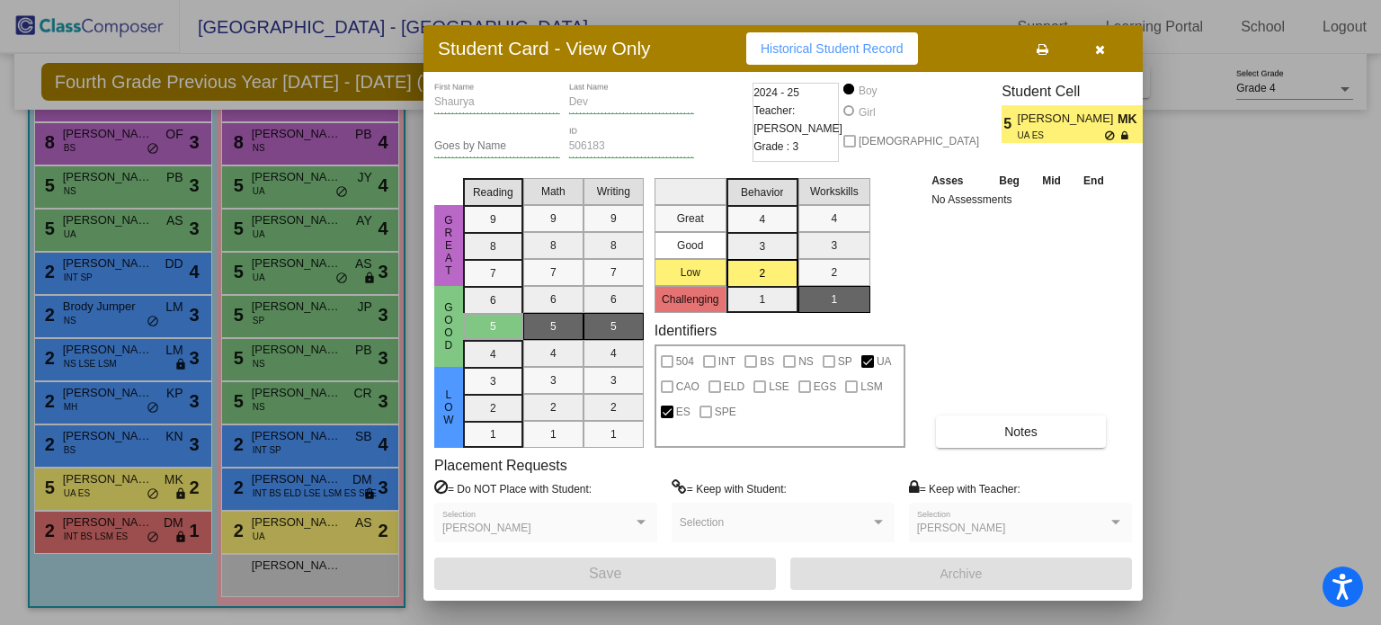
click at [1098, 53] on icon "button" at bounding box center [1100, 49] width 10 height 13
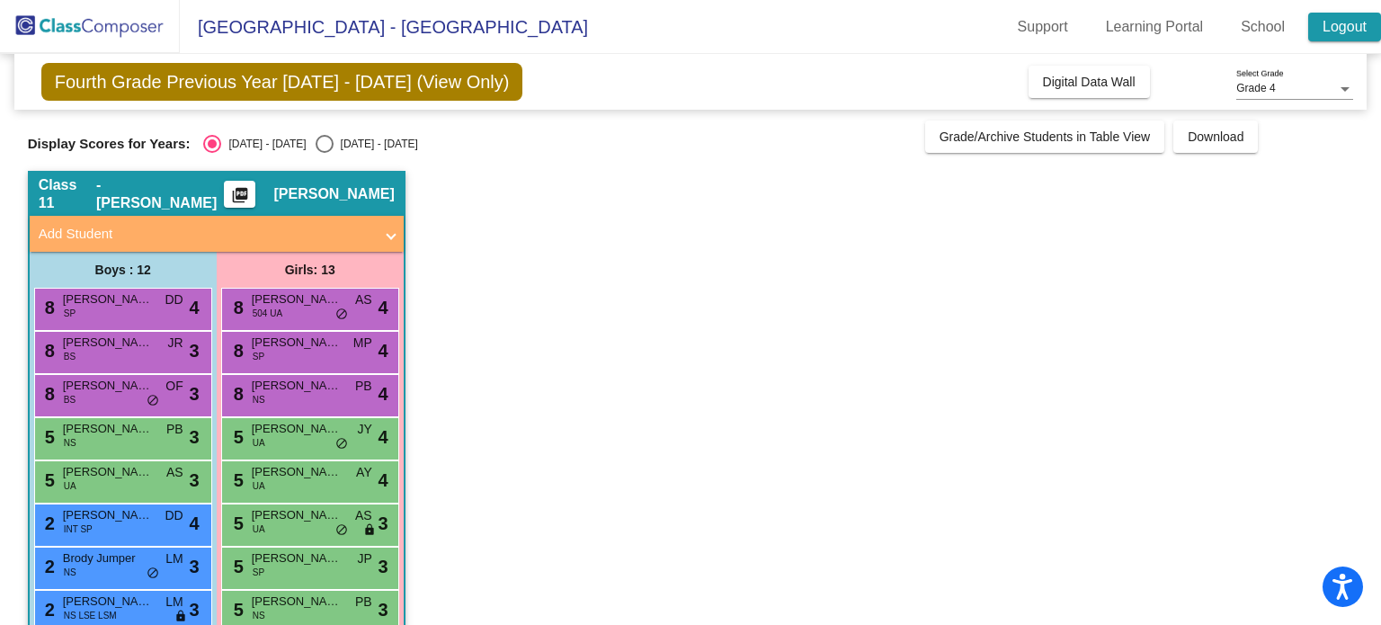
click at [1334, 24] on link "Logout" at bounding box center [1344, 27] width 73 height 29
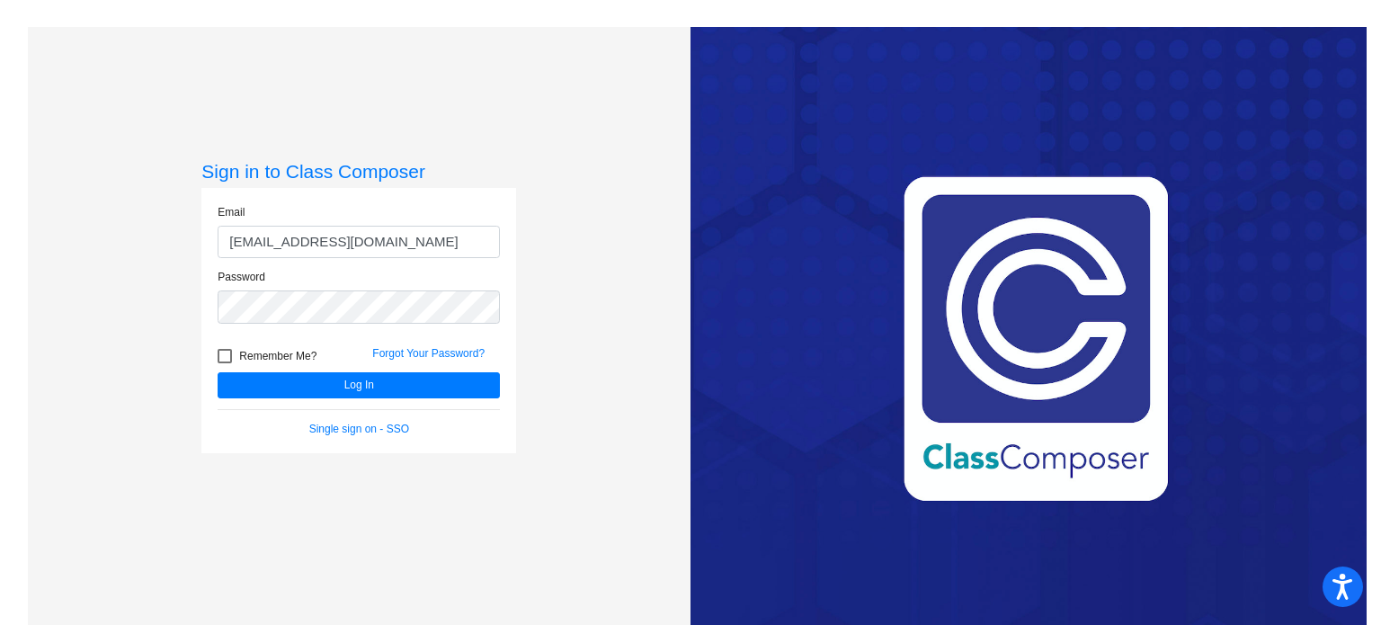
click at [413, 255] on input "nkirbos@mbgsd.org" at bounding box center [359, 242] width 282 height 33
type input "mdankosky@mbgsd.org"
click at [318, 384] on button "Log In" at bounding box center [359, 385] width 282 height 26
